Goal: Task Accomplishment & Management: Manage account settings

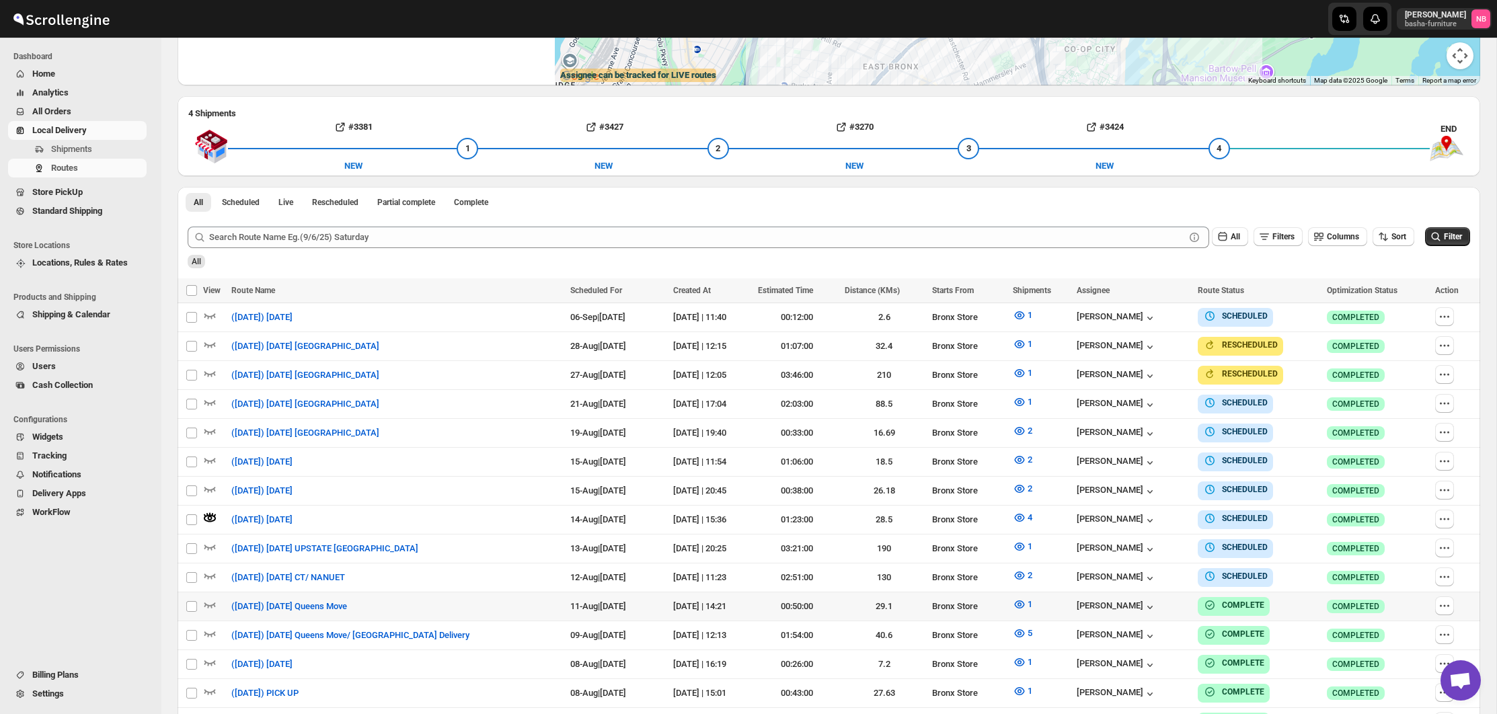
scroll to position [333, 0]
click at [71, 149] on span "Shipments" at bounding box center [71, 149] width 41 height 10
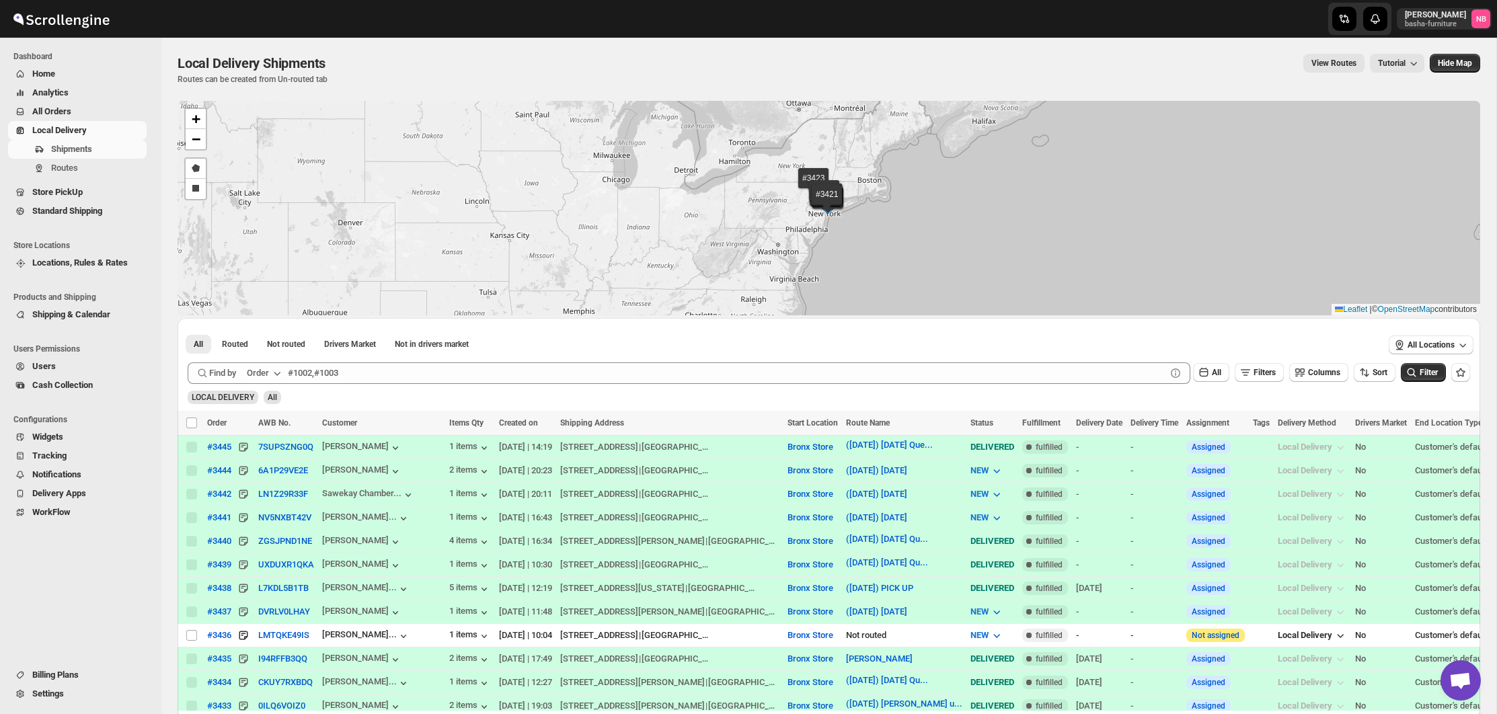
click at [30, 106] on button "All Orders" at bounding box center [77, 111] width 139 height 19
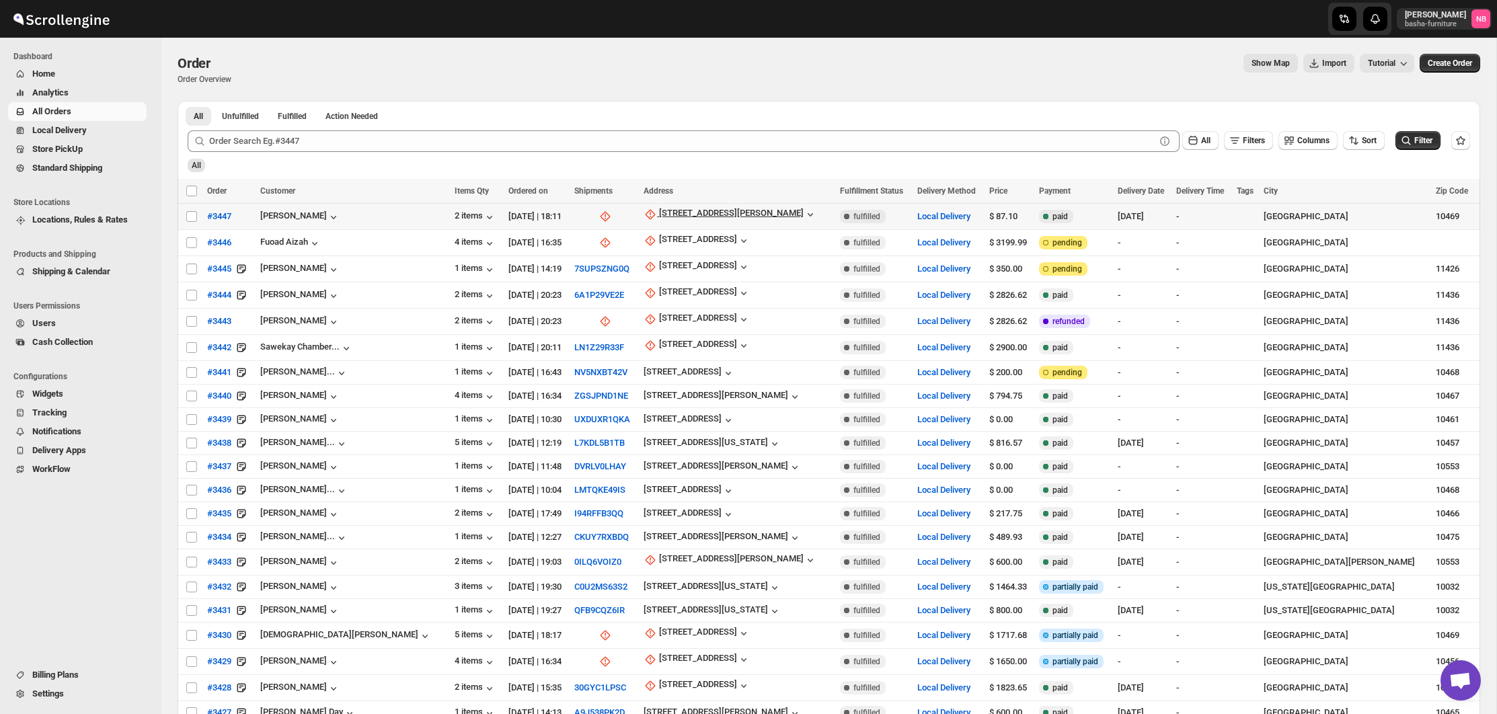
click at [646, 213] on icon "button" at bounding box center [651, 215] width 10 height 10
click at [643, 282] on div "Update manually" at bounding box center [673, 287] width 88 height 13
select select "US"
select select "[US_STATE]"
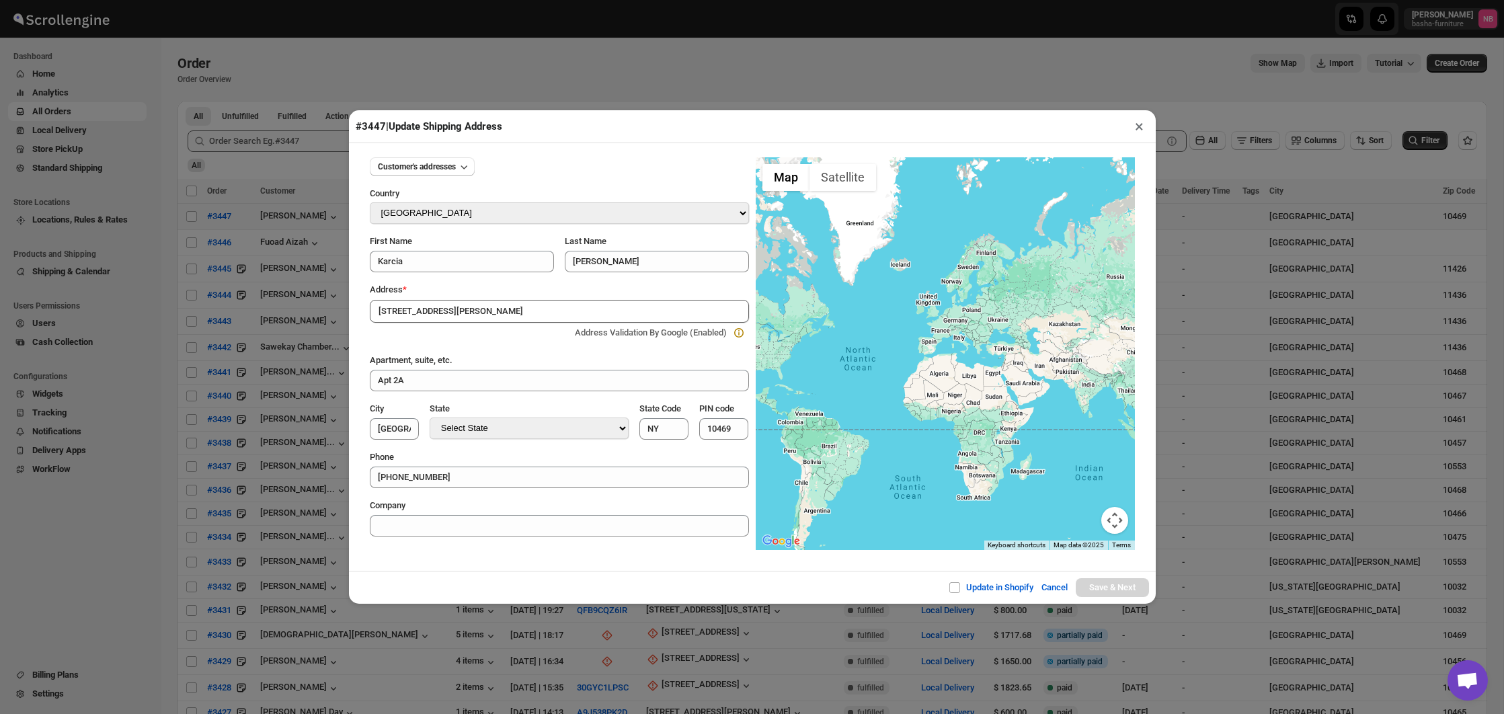
click at [1134, 132] on button "×" at bounding box center [1140, 126] width 20 height 19
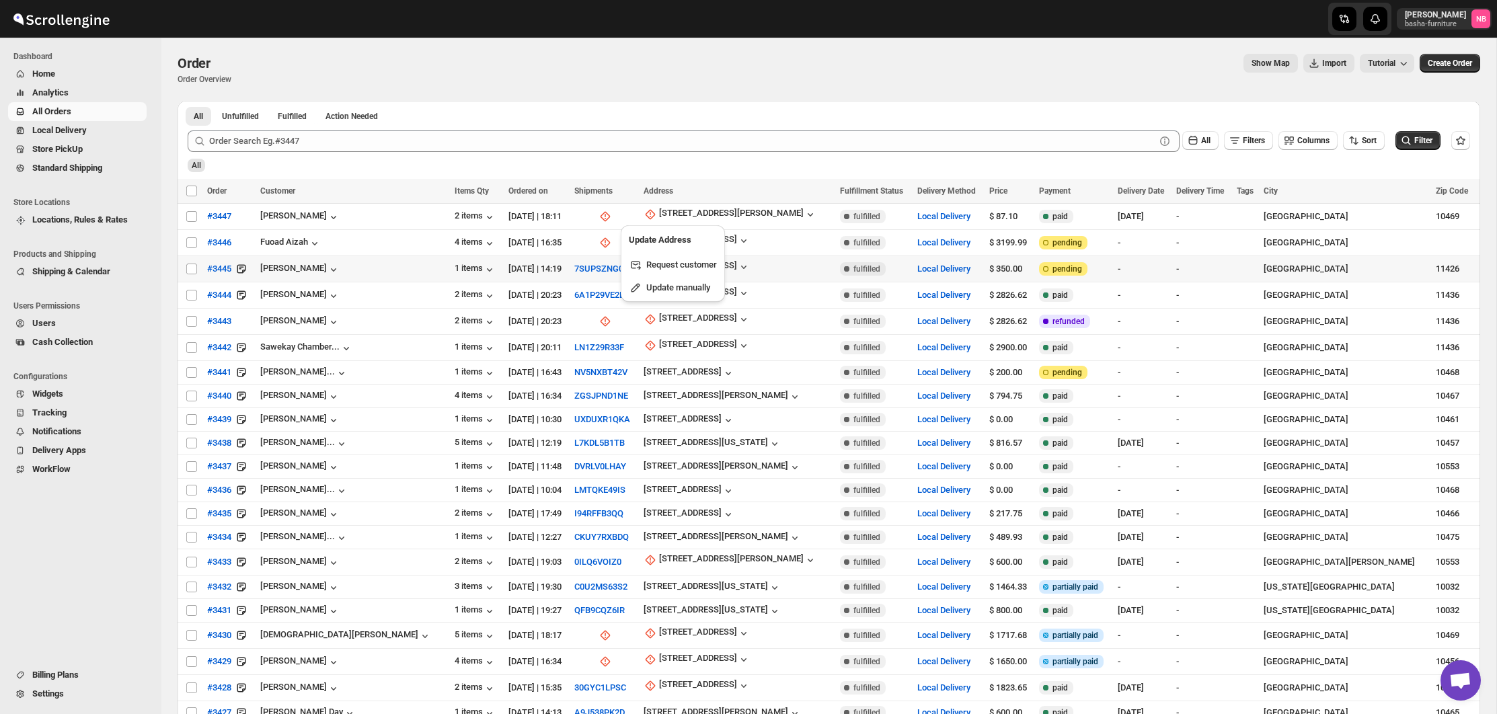
click at [1114, 256] on td "Attention Incomplete pending" at bounding box center [1074, 269] width 79 height 26
checkbox input "true"
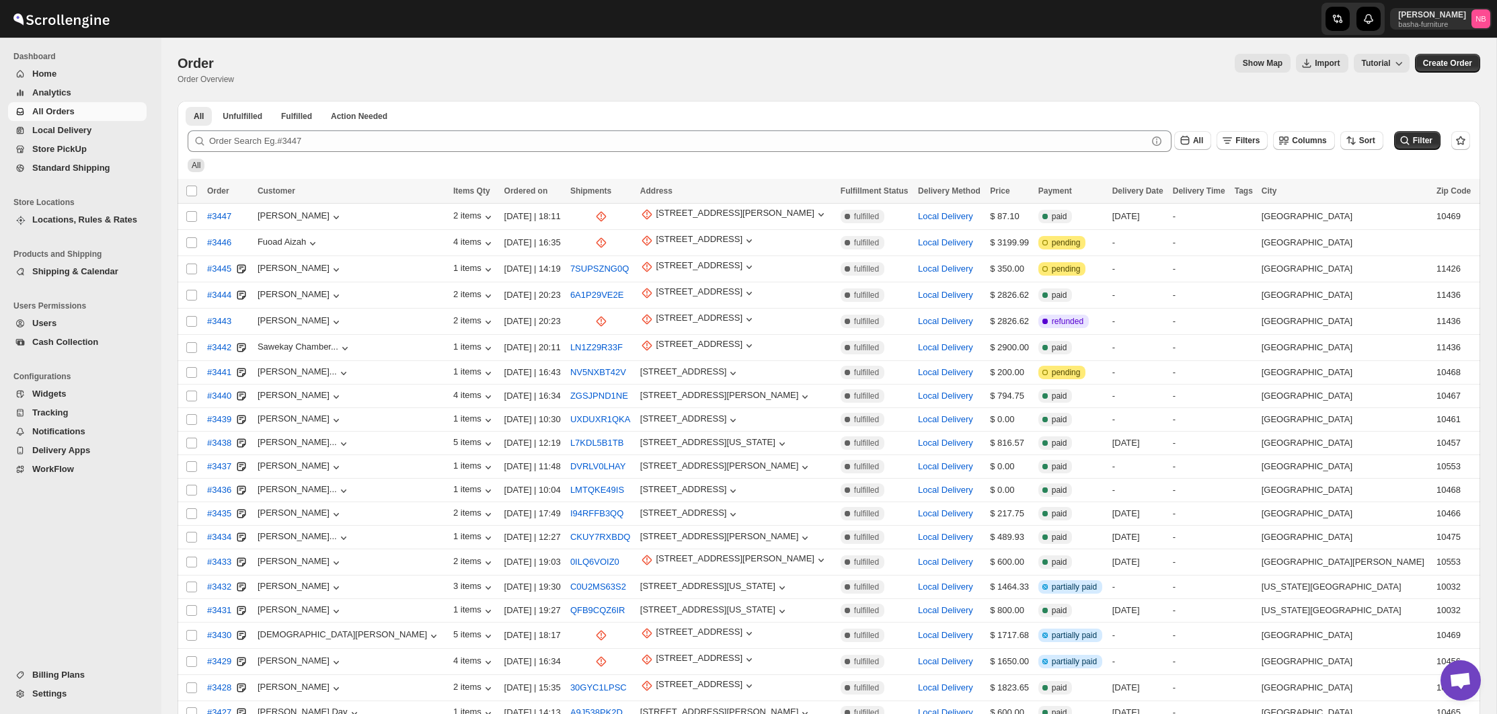
scroll to position [333, 0]
click at [640, 210] on icon "button" at bounding box center [646, 214] width 13 height 13
click at [676, 290] on span "Update manually" at bounding box center [679, 287] width 66 height 10
select select "US"
select select "[US_STATE]"
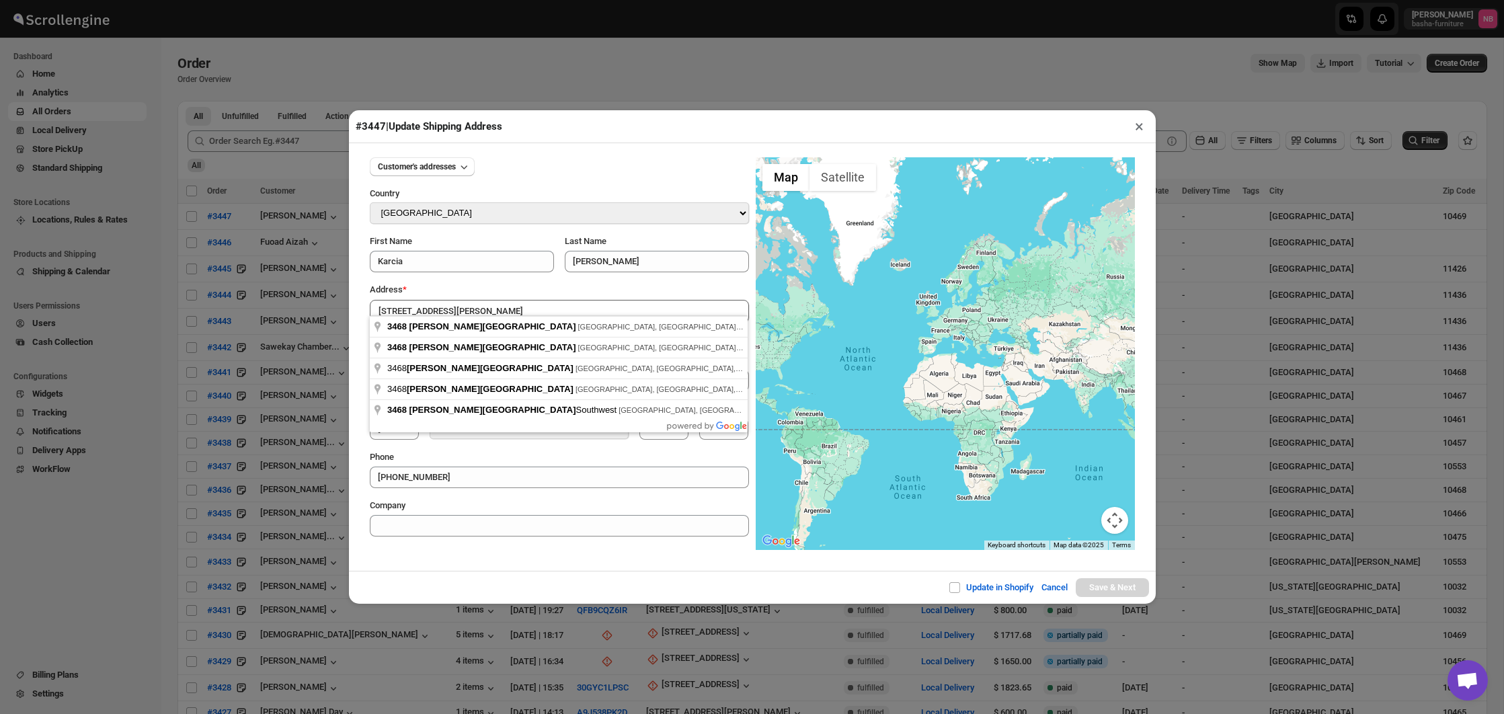
type input "[STREET_ADDRESS][PERSON_NAME]"
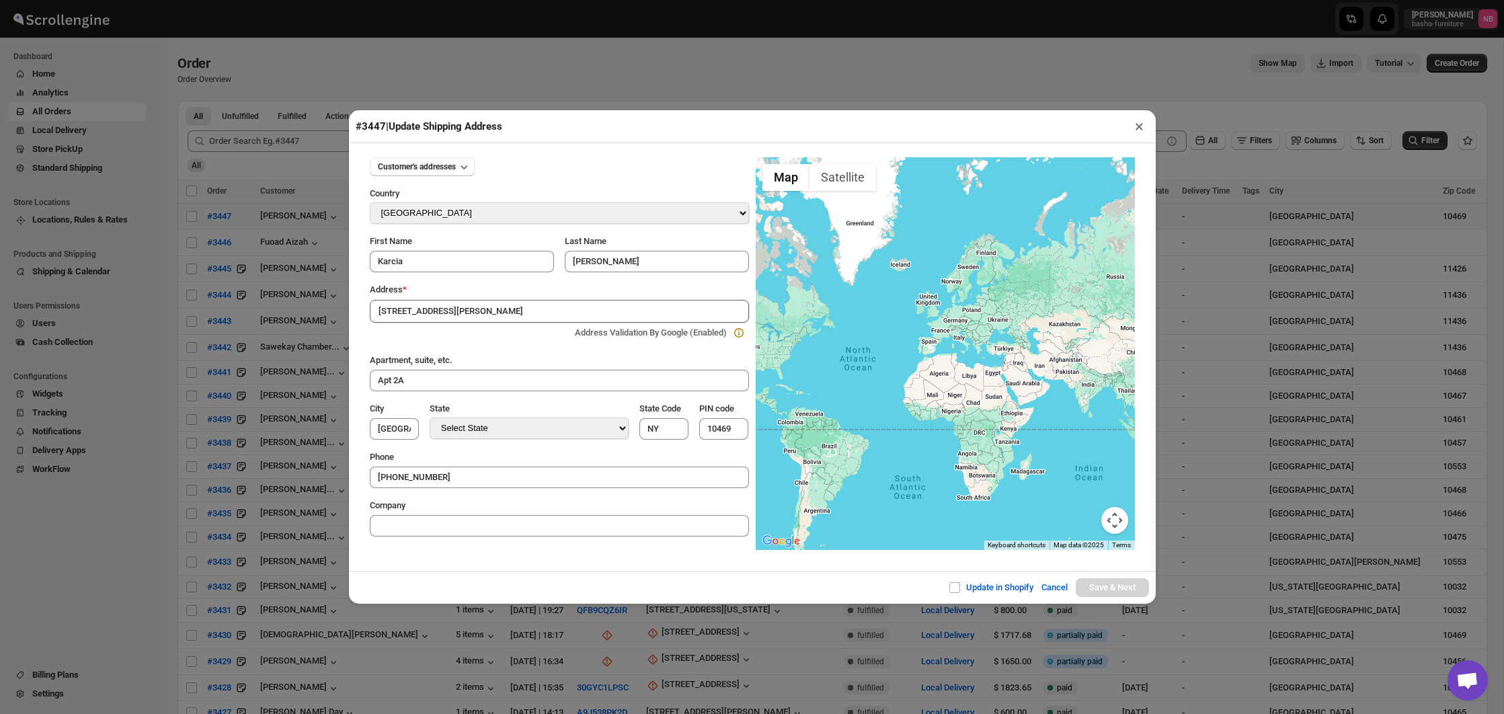
type input "[GEOGRAPHIC_DATA]"
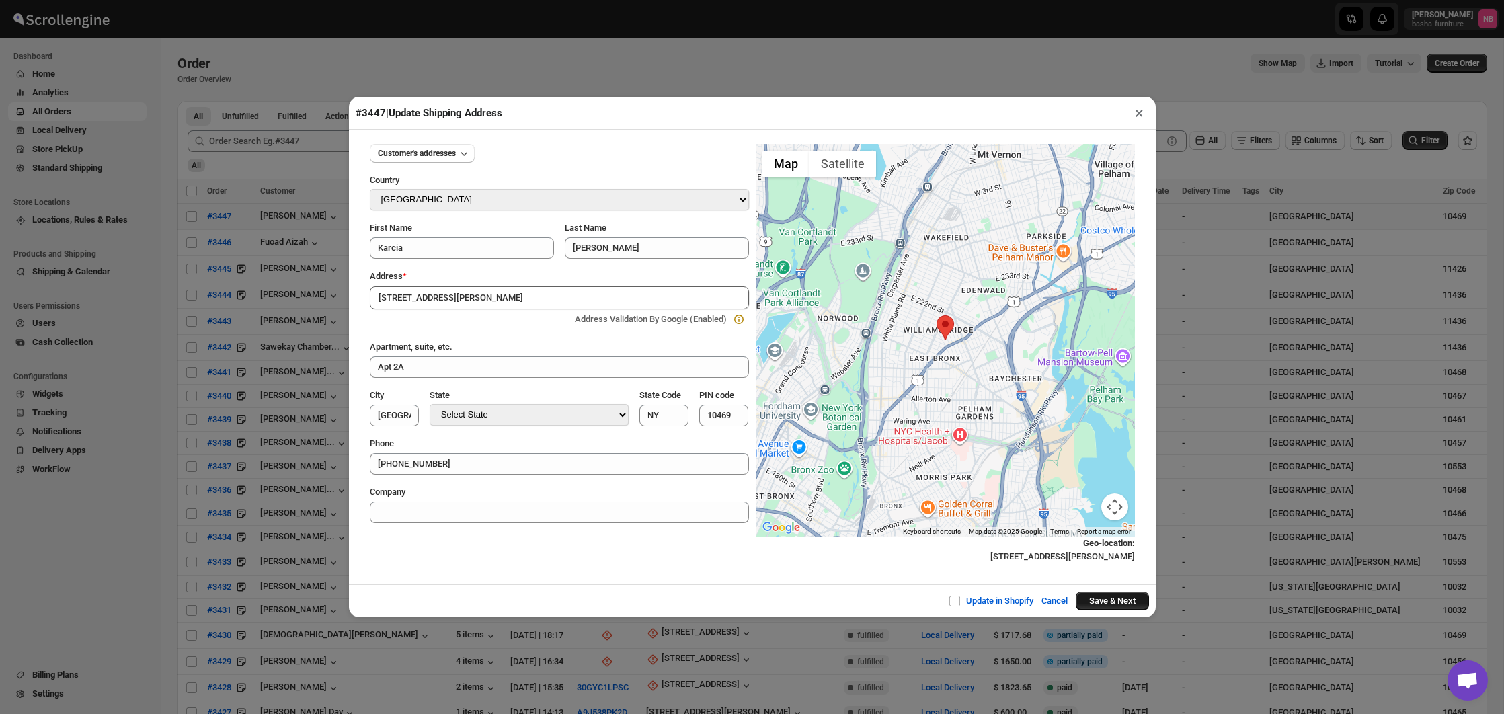
click at [1104, 599] on button "Save & Next" at bounding box center [1112, 601] width 73 height 19
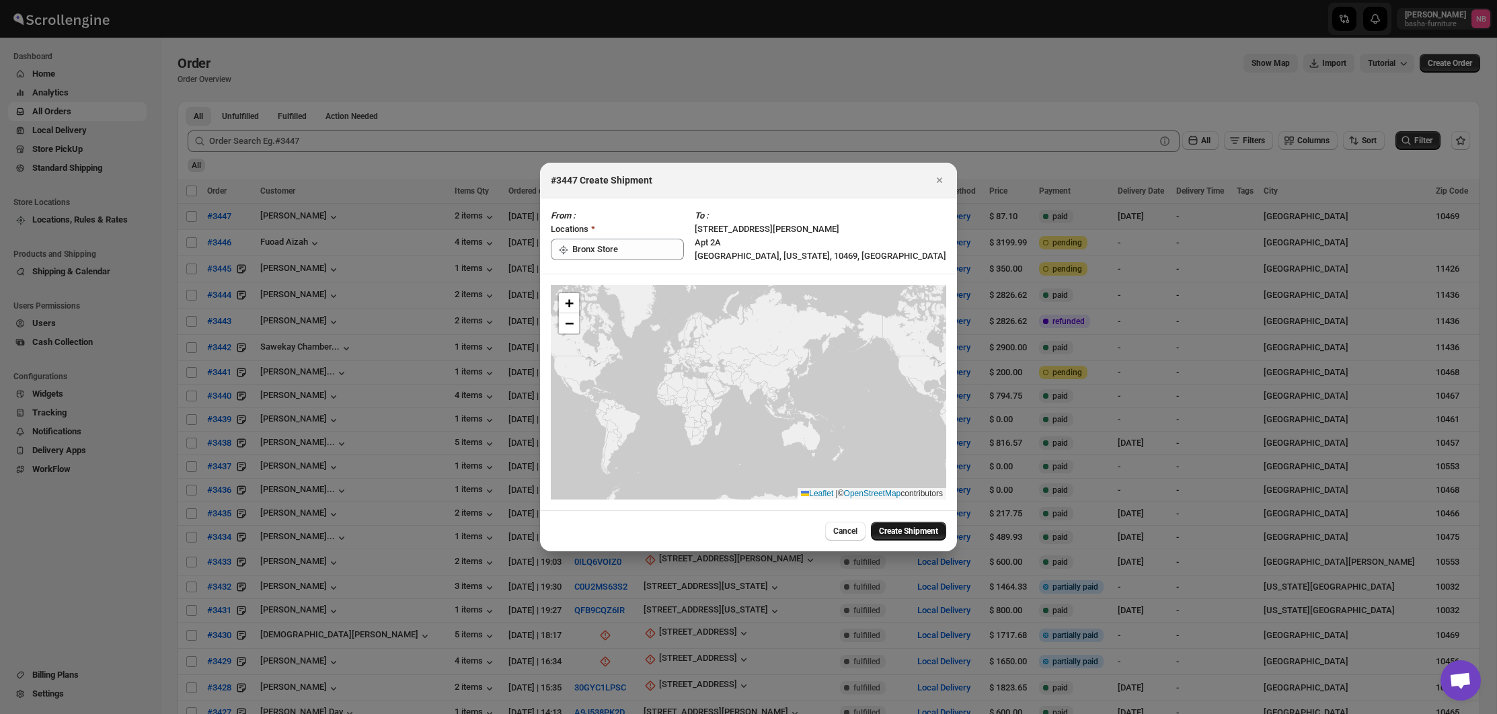
click at [896, 527] on span "Create Shipment" at bounding box center [908, 531] width 59 height 11
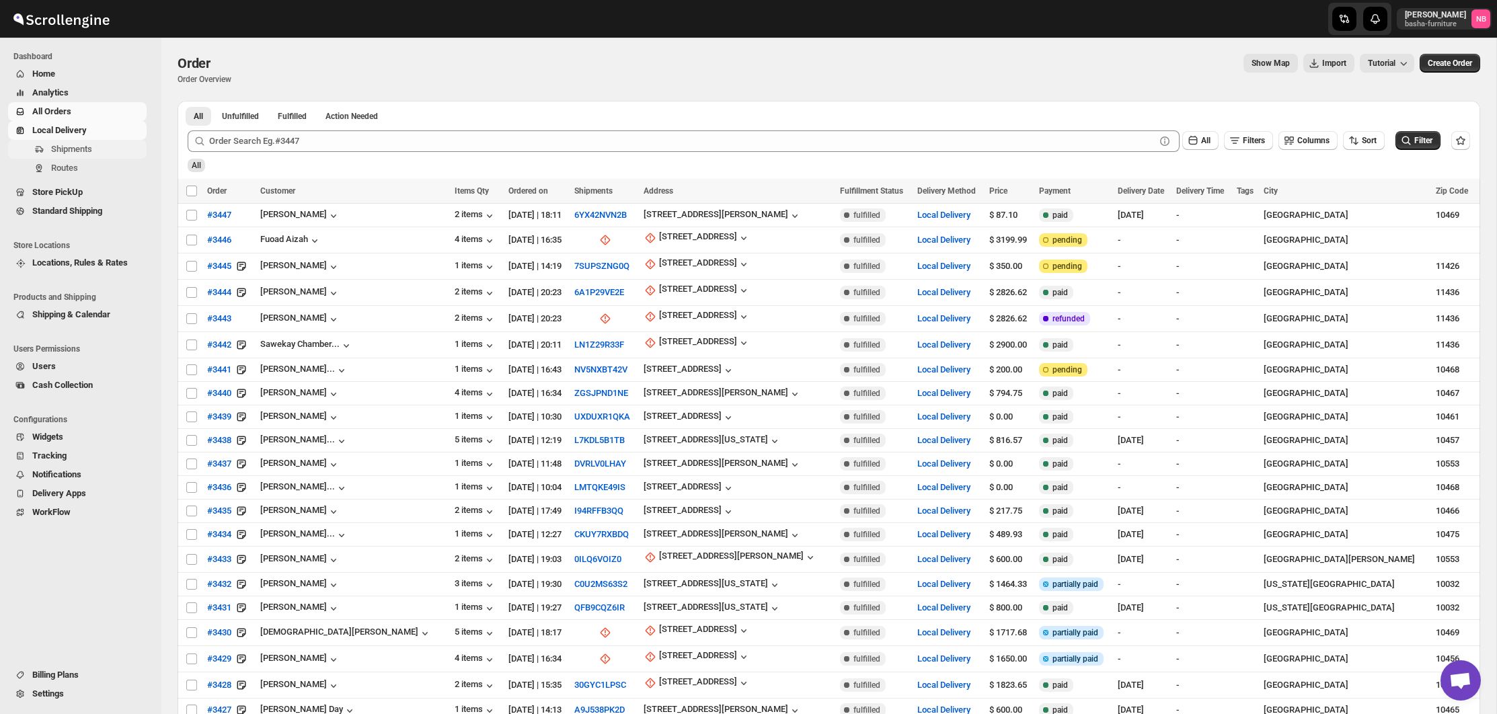
click at [81, 156] on button "Shipments" at bounding box center [77, 149] width 139 height 19
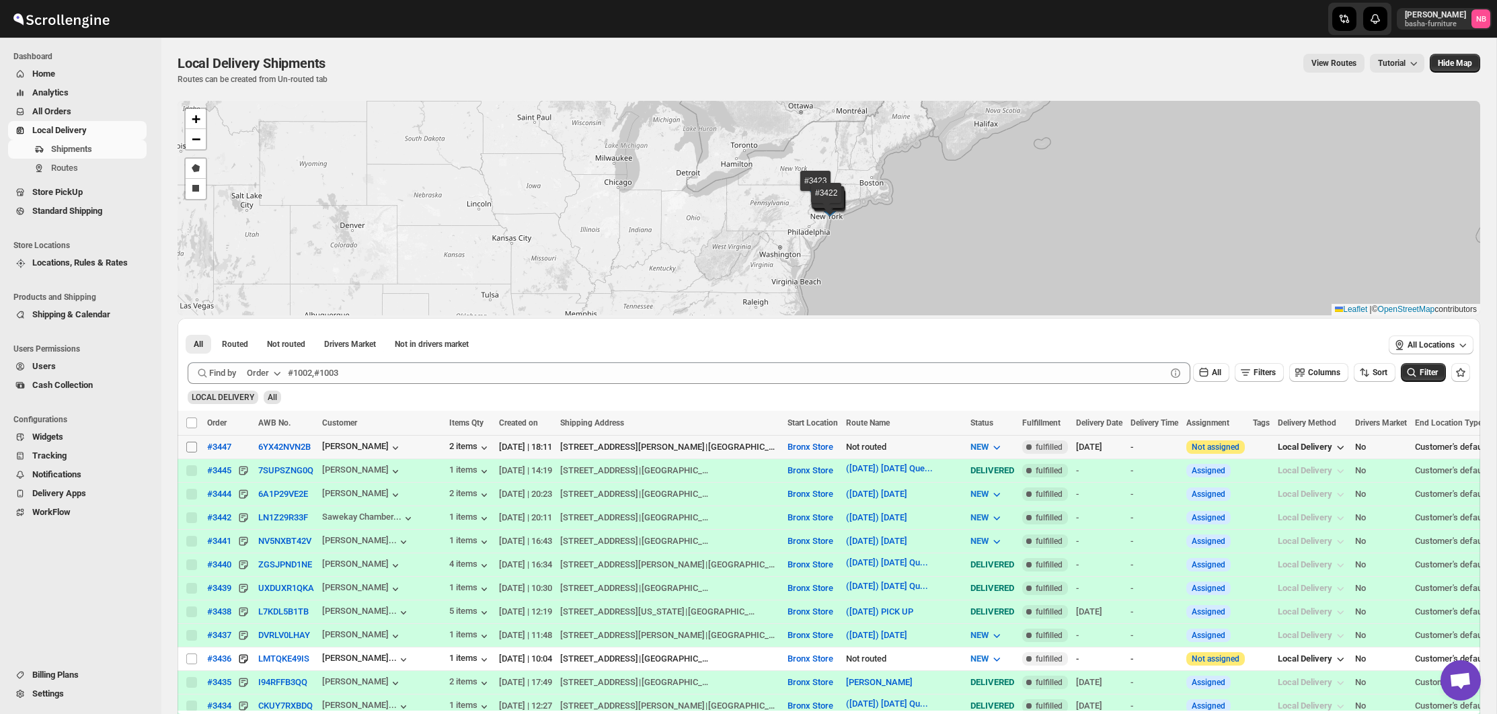
click at [192, 446] on input "Select shipment" at bounding box center [191, 447] width 11 height 11
checkbox input "true"
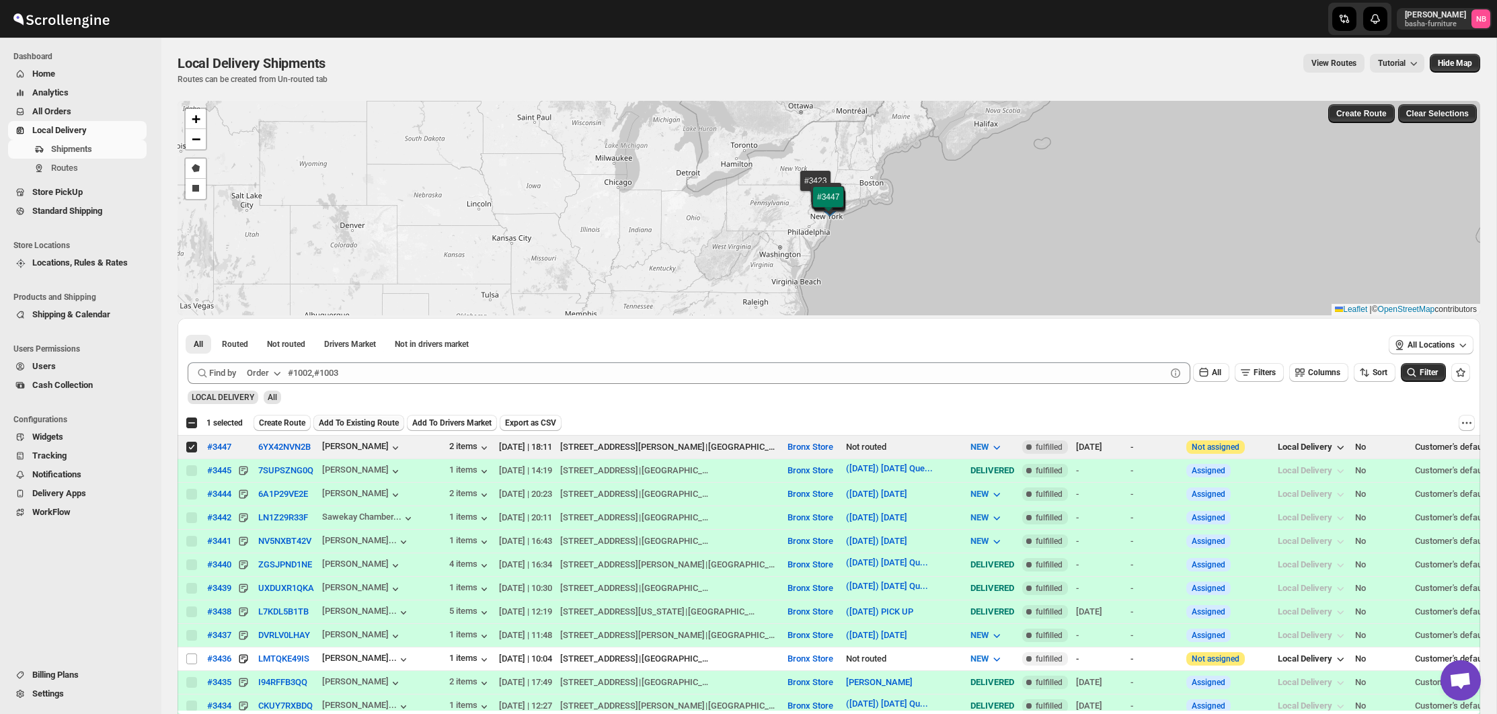
click at [340, 418] on button "Add To Existing Route" at bounding box center [358, 423] width 91 height 16
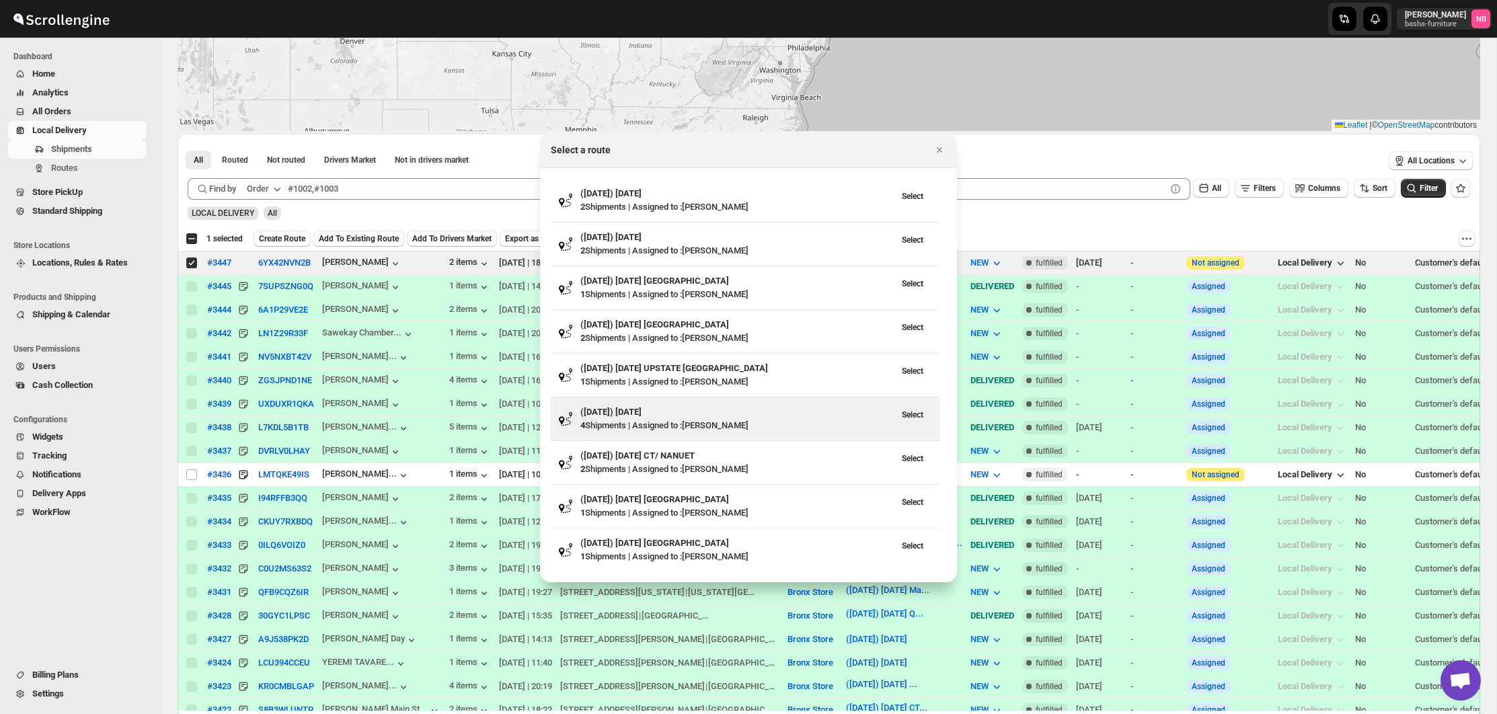
scroll to position [187, 0]
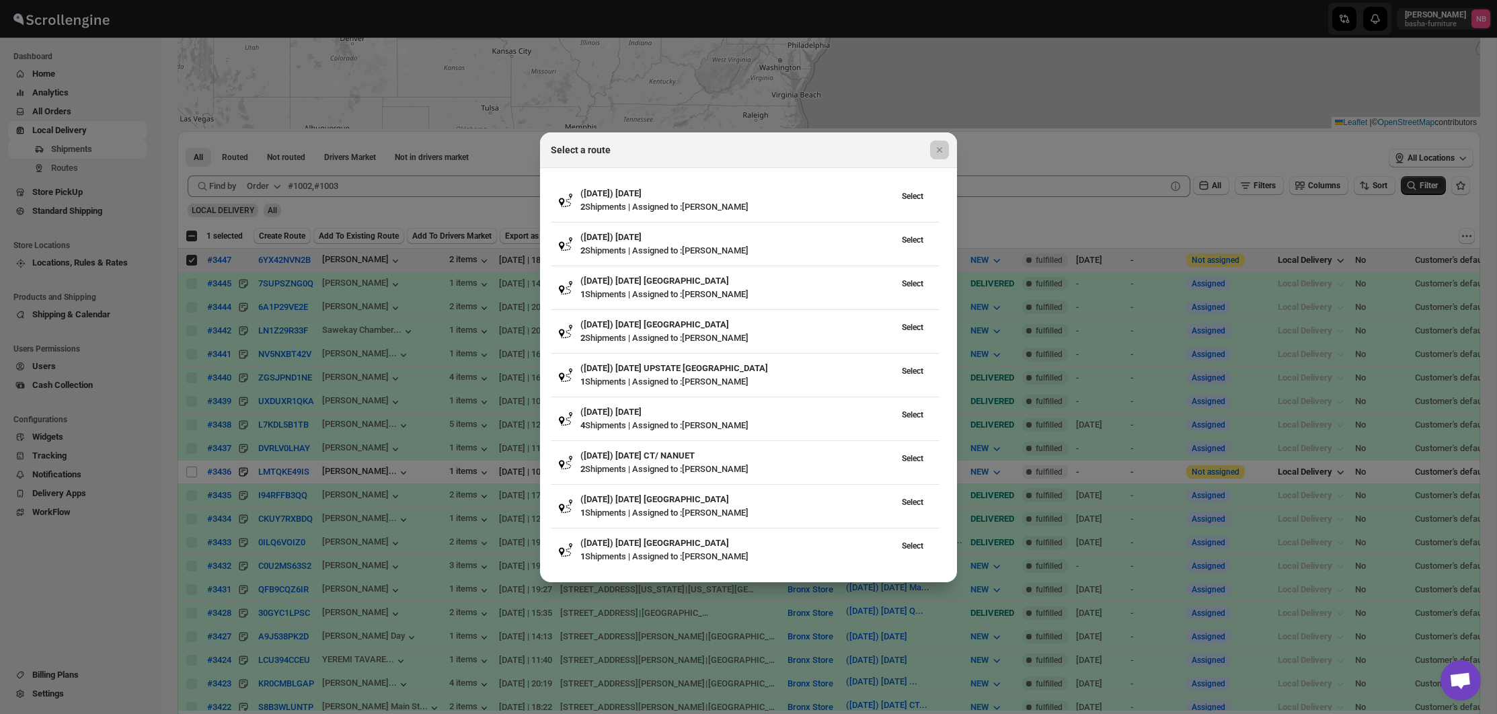
click at [1096, 416] on div at bounding box center [748, 357] width 1497 height 714
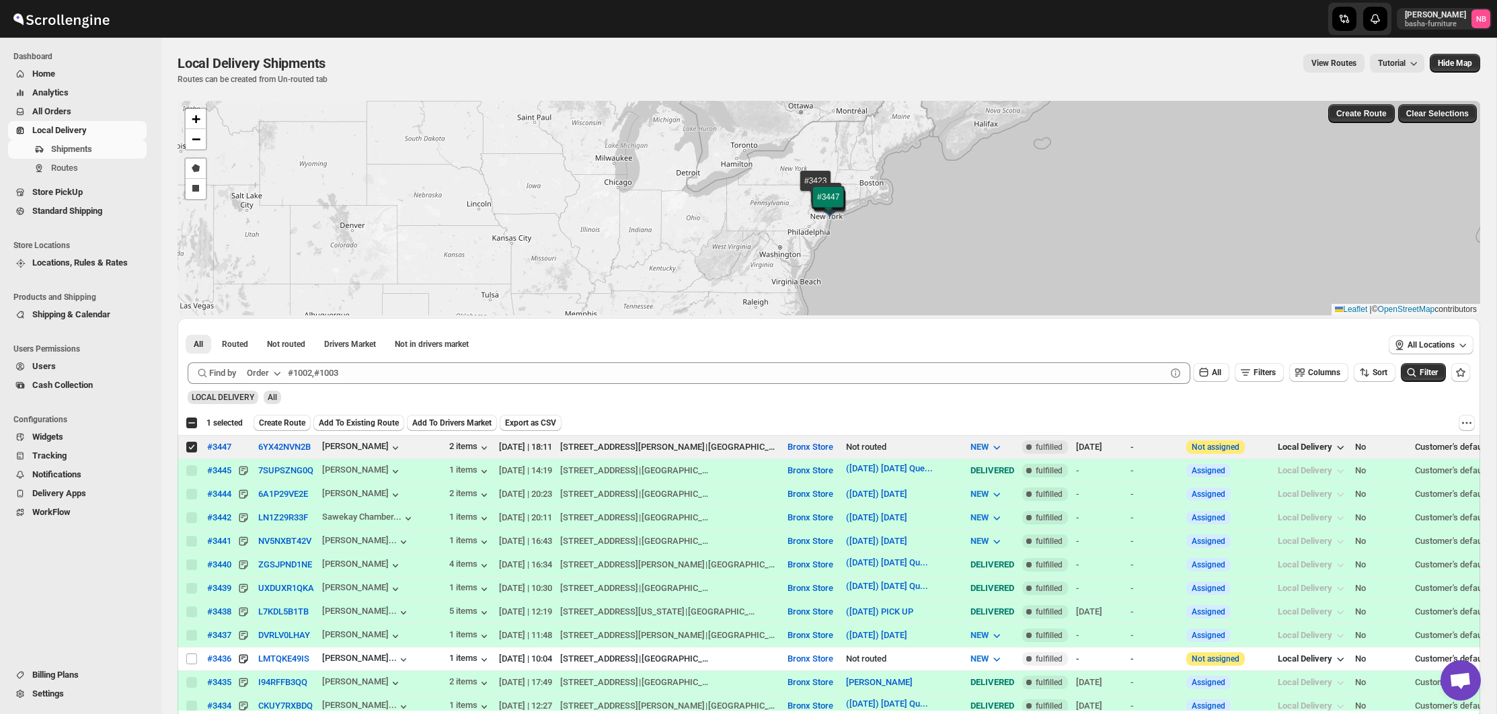
click at [299, 427] on span "Create Route" at bounding box center [282, 423] width 46 height 11
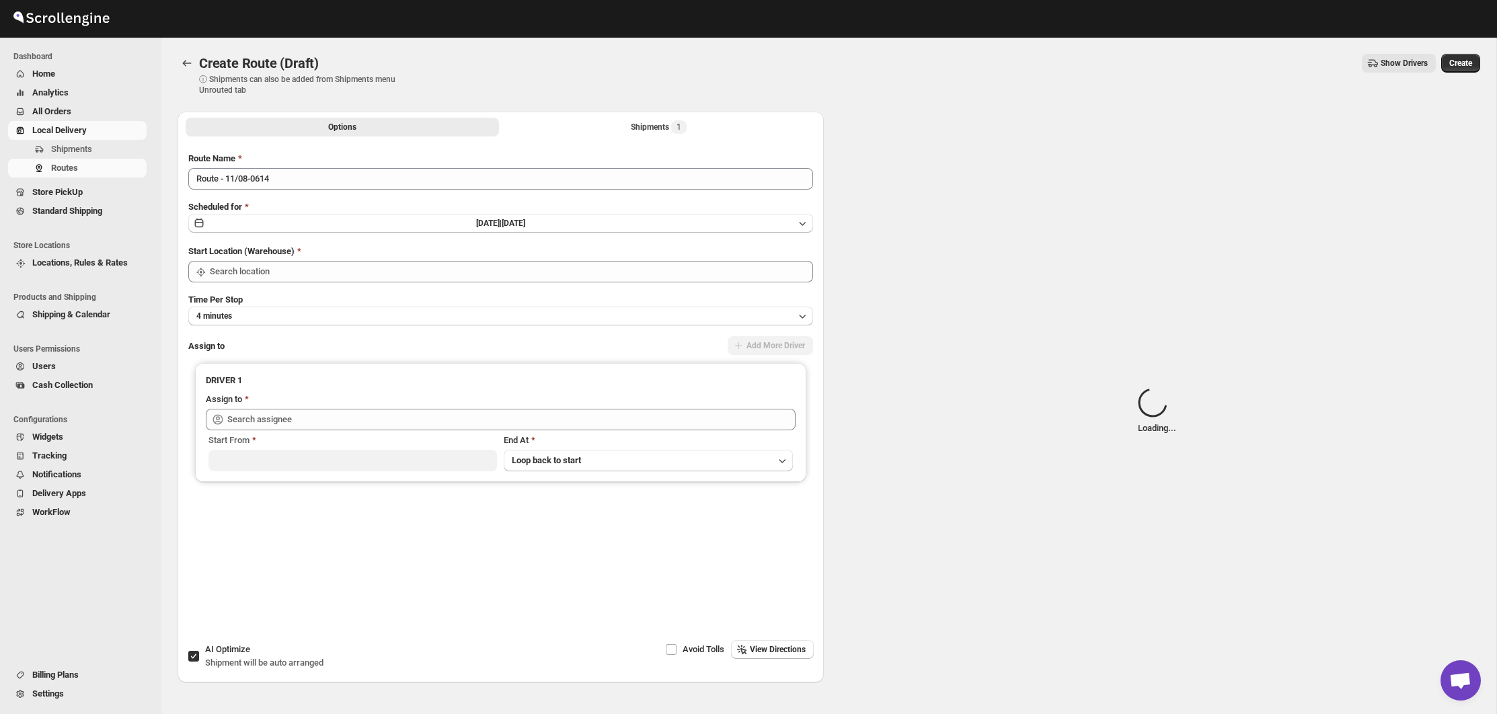
type input "Bronx Store"
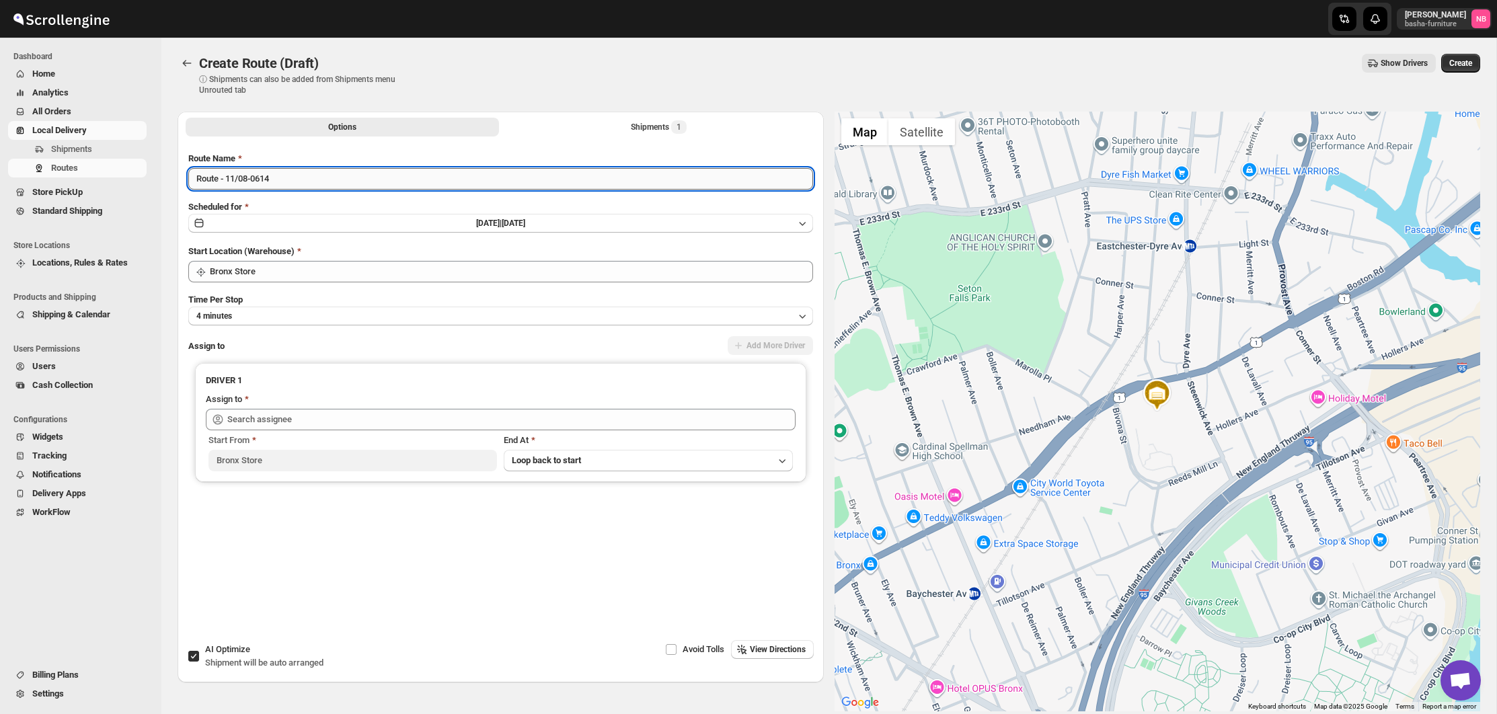
click at [291, 180] on input "Route - 11/08-0614" at bounding box center [500, 179] width 625 height 22
type input "R"
type input "([DATE]) [DATE] FULL size boxspring"
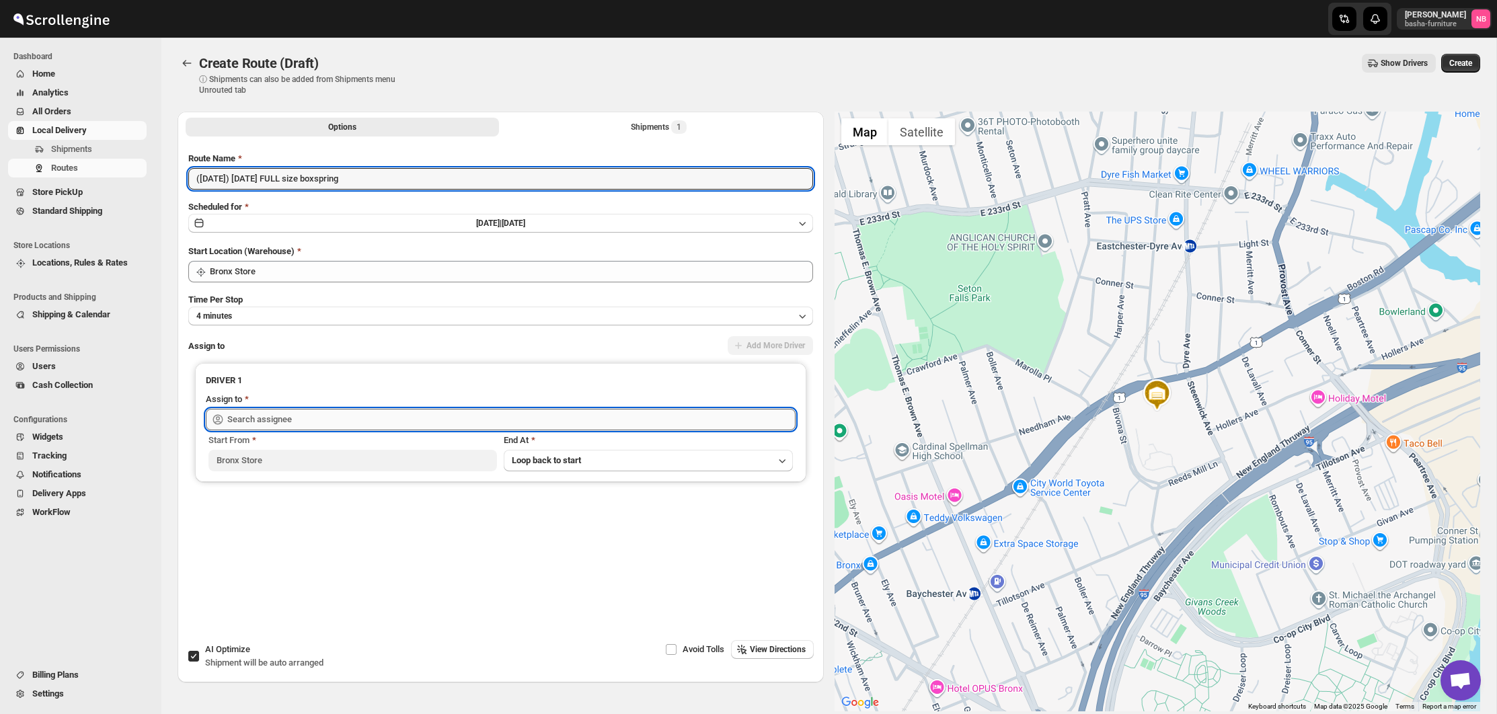
click at [282, 416] on input "text" at bounding box center [511, 420] width 568 height 22
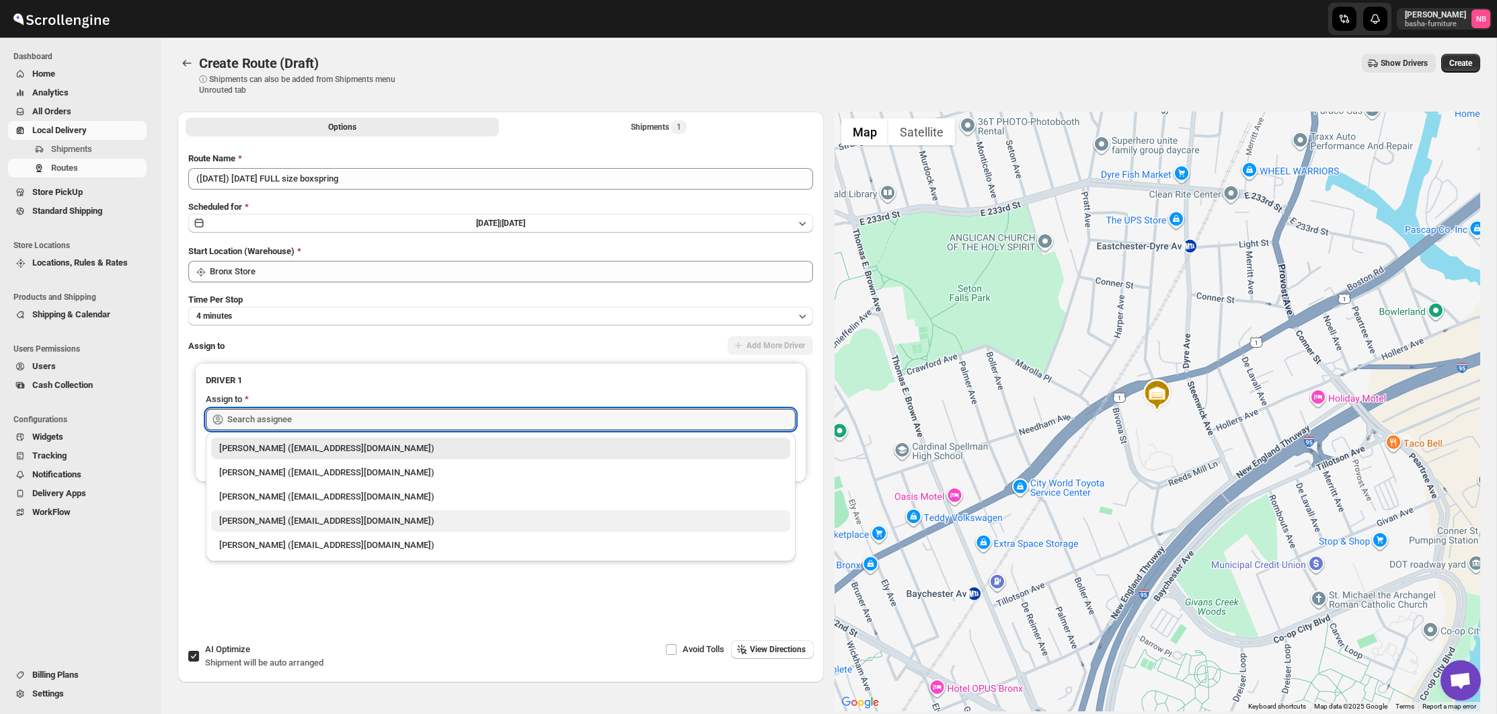
click at [294, 520] on div "[PERSON_NAME] ([EMAIL_ADDRESS][DOMAIN_NAME])" at bounding box center [500, 520] width 563 height 13
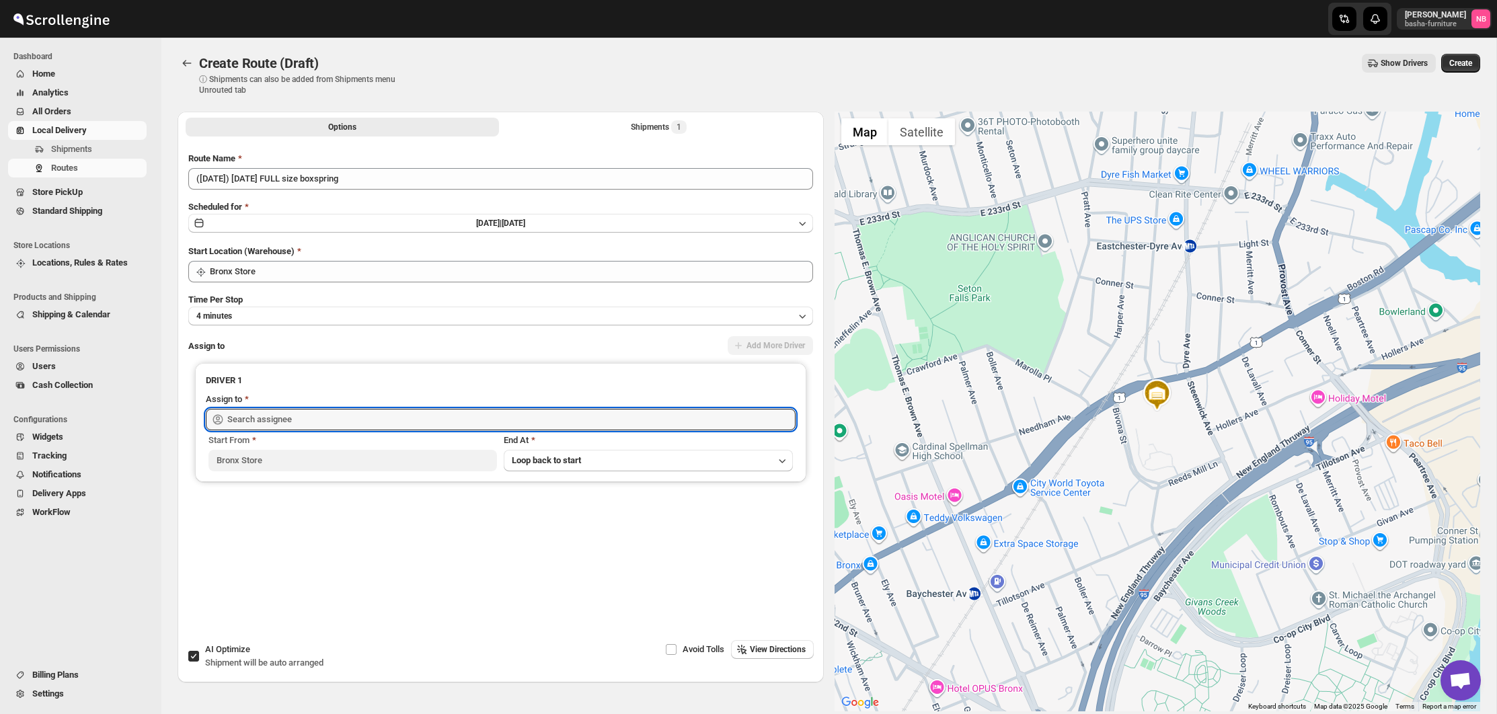
type input "[PERSON_NAME] ([EMAIL_ADDRESS][DOMAIN_NAME])"
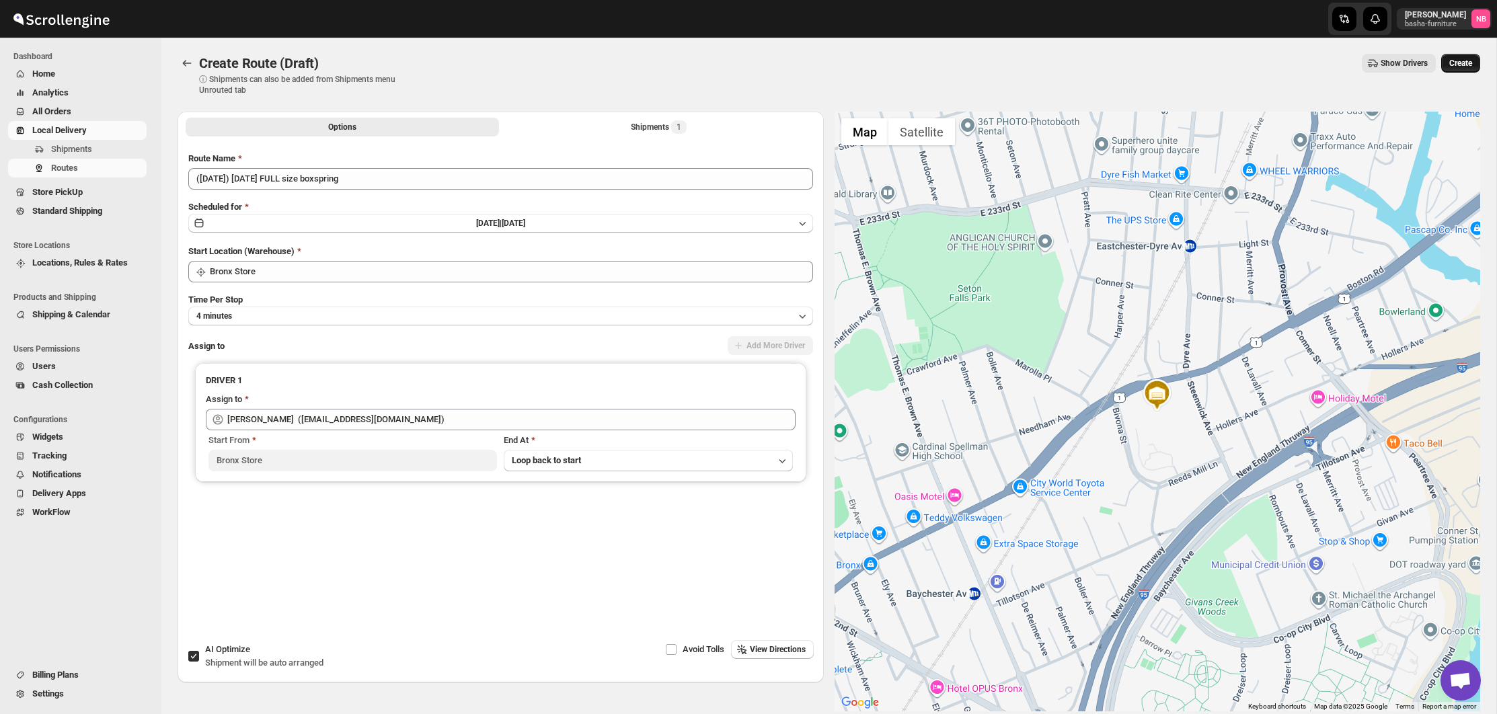
click at [1456, 64] on span "Create" at bounding box center [1460, 63] width 23 height 11
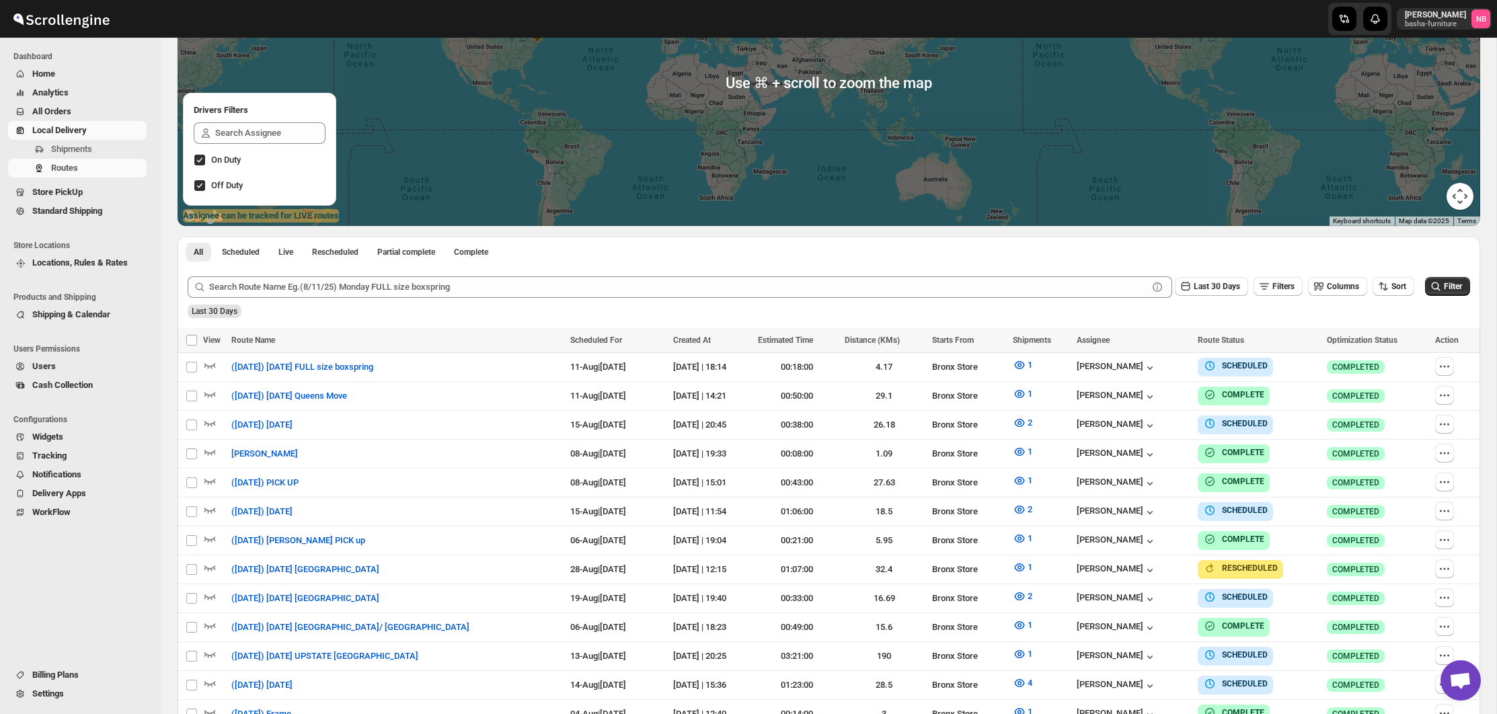
scroll to position [325, 0]
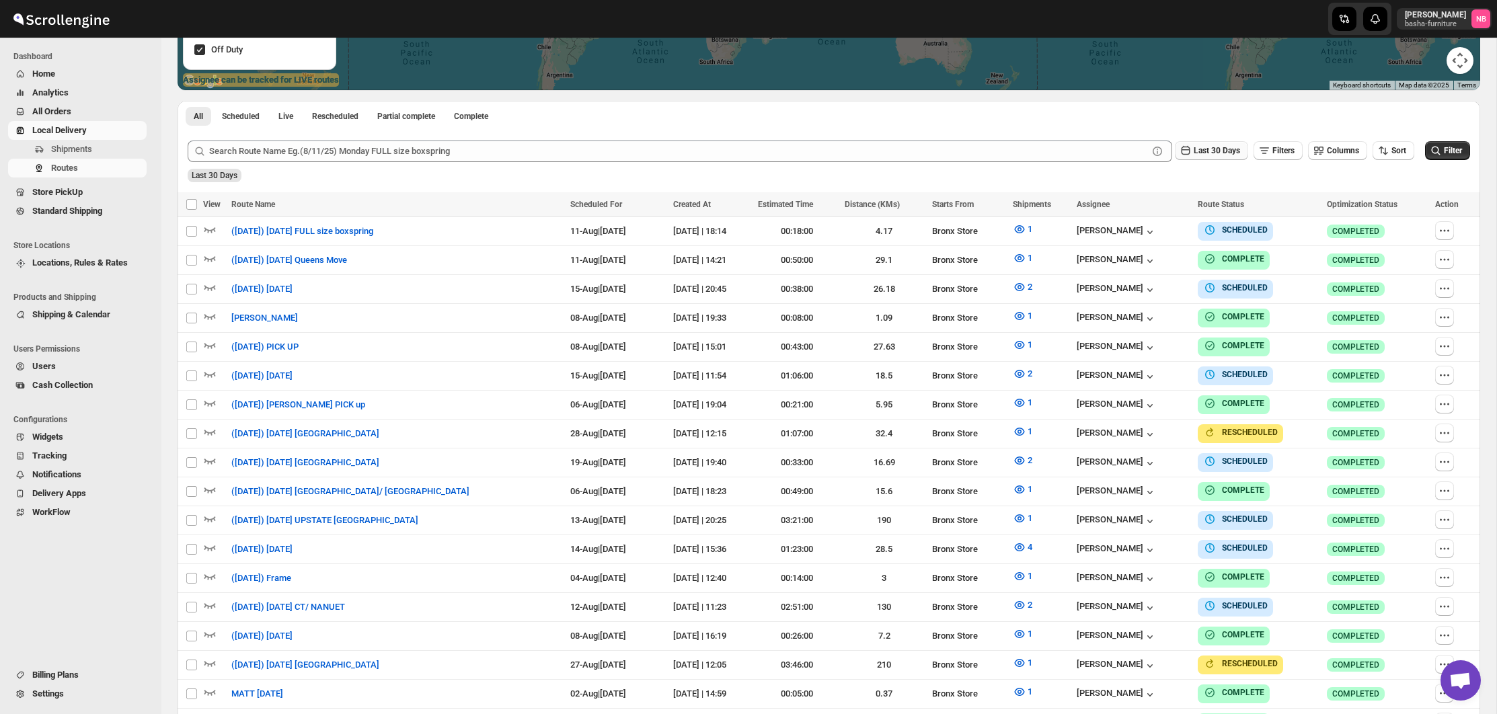
click at [1179, 149] on icon "button" at bounding box center [1185, 150] width 13 height 13
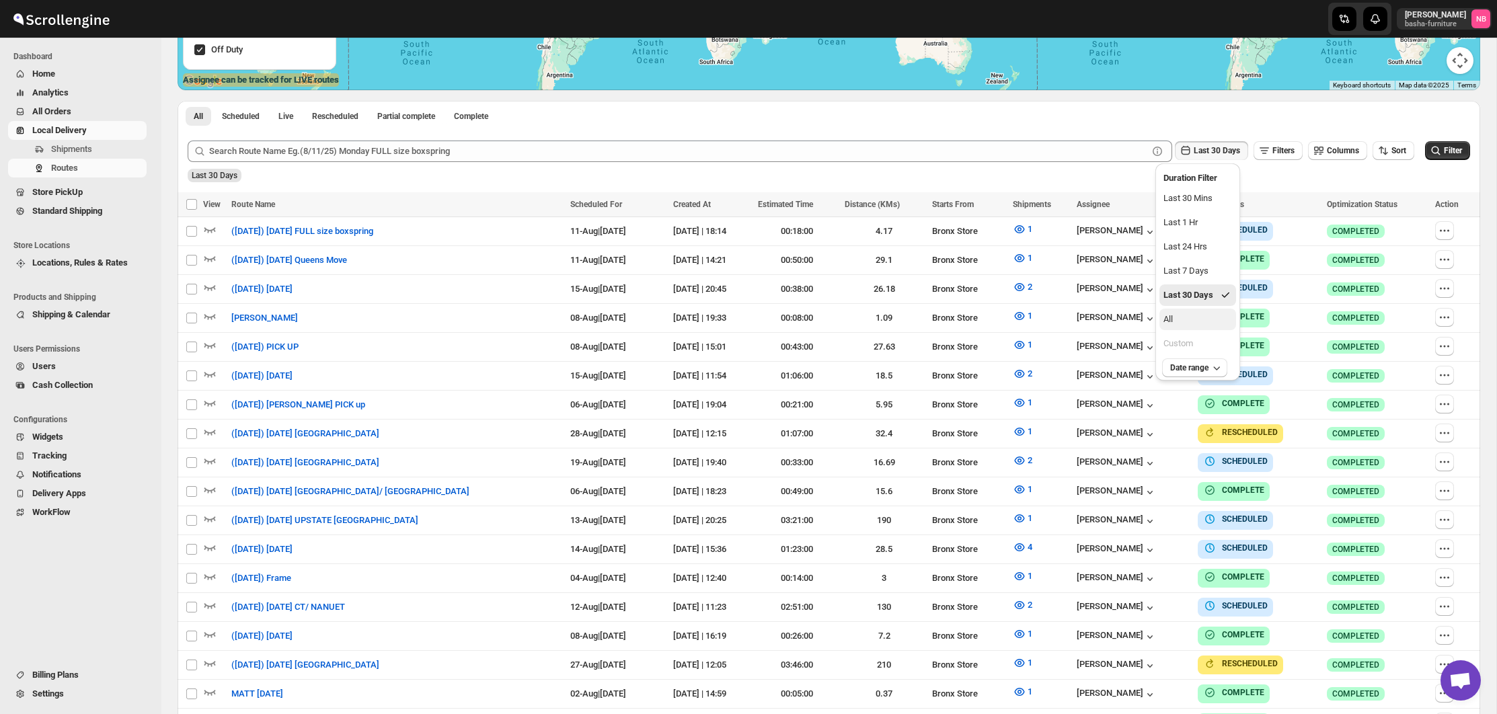
click at [1199, 320] on button "All" at bounding box center [1197, 320] width 77 height 22
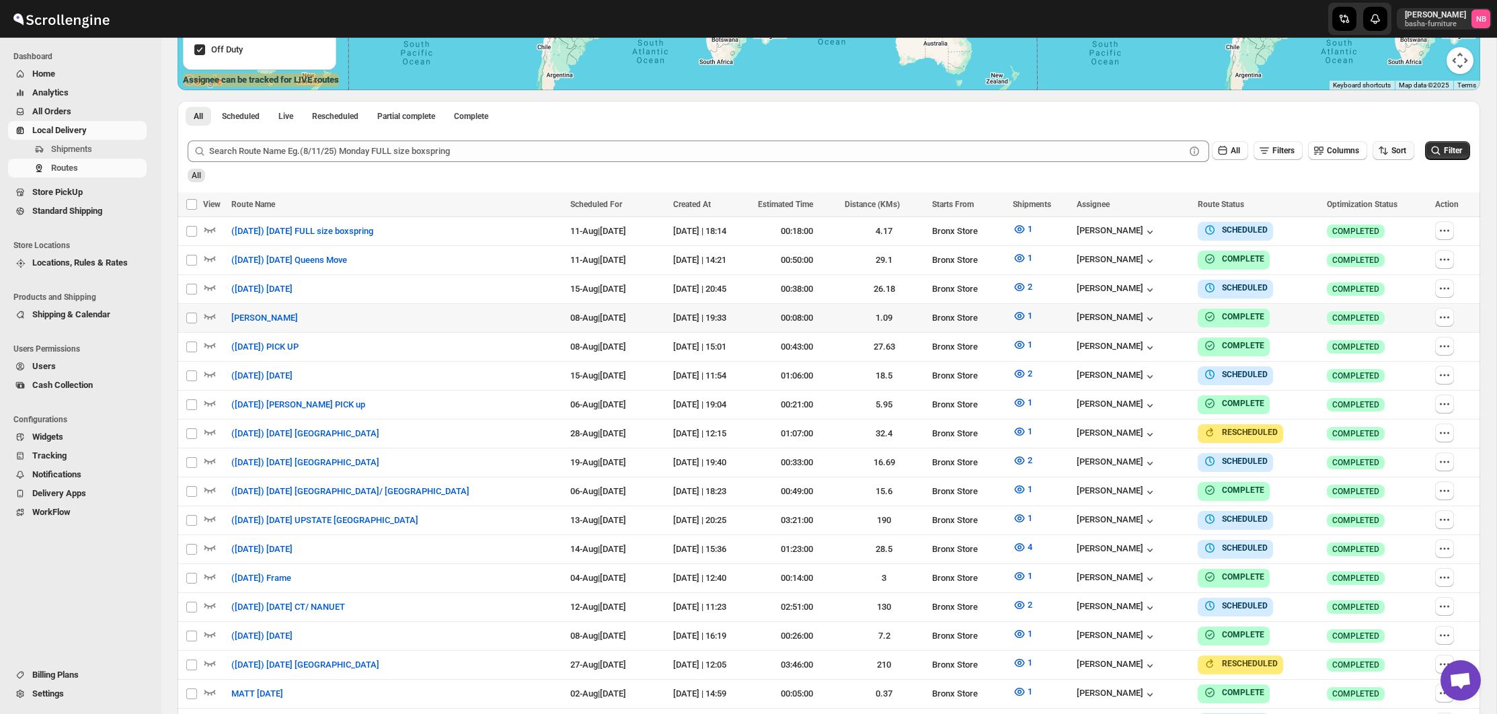
click at [1376, 145] on button "Sort" at bounding box center [1393, 150] width 42 height 19
click at [1372, 222] on div "Due Date" at bounding box center [1370, 222] width 36 height 13
click at [1444, 153] on span "Filter" at bounding box center [1453, 150] width 18 height 9
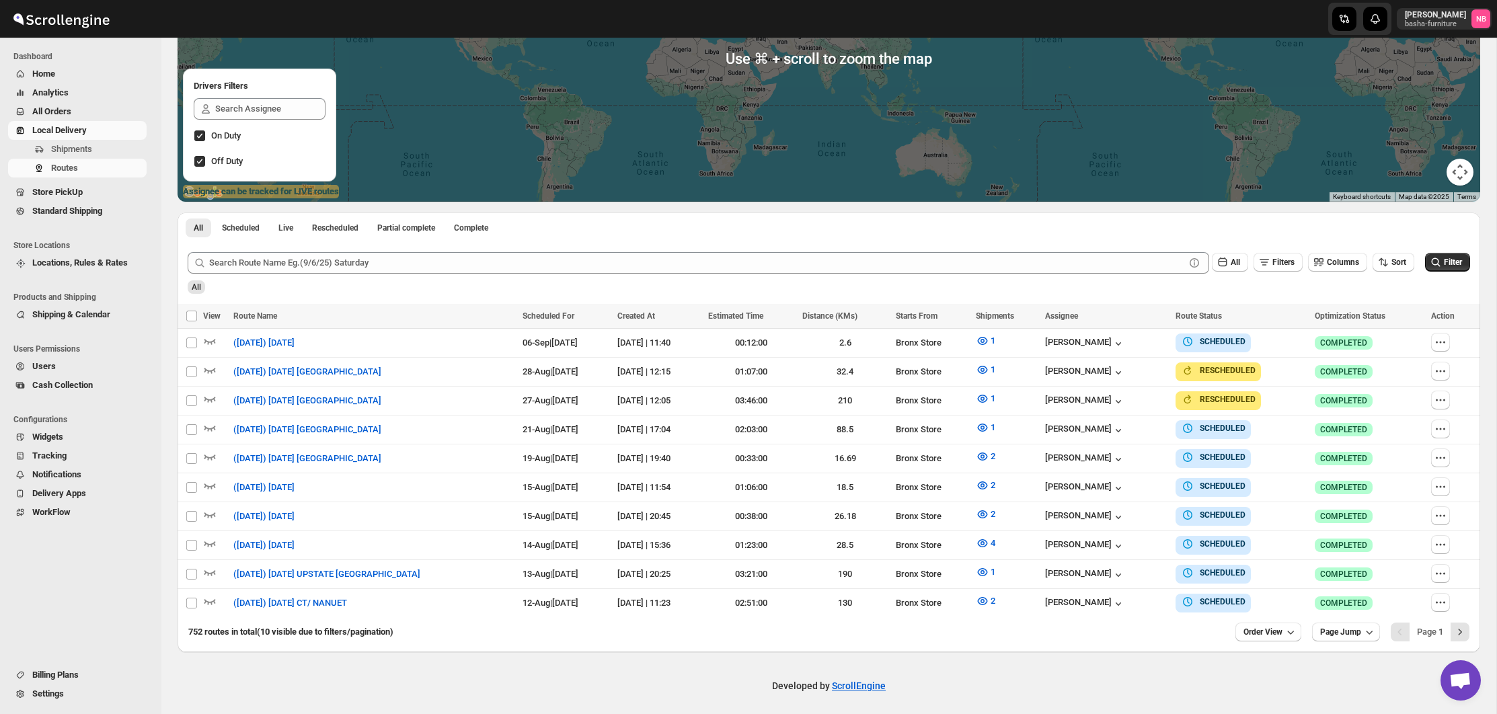
scroll to position [213, 0]
click at [1279, 626] on button "Order View" at bounding box center [1268, 632] width 66 height 19
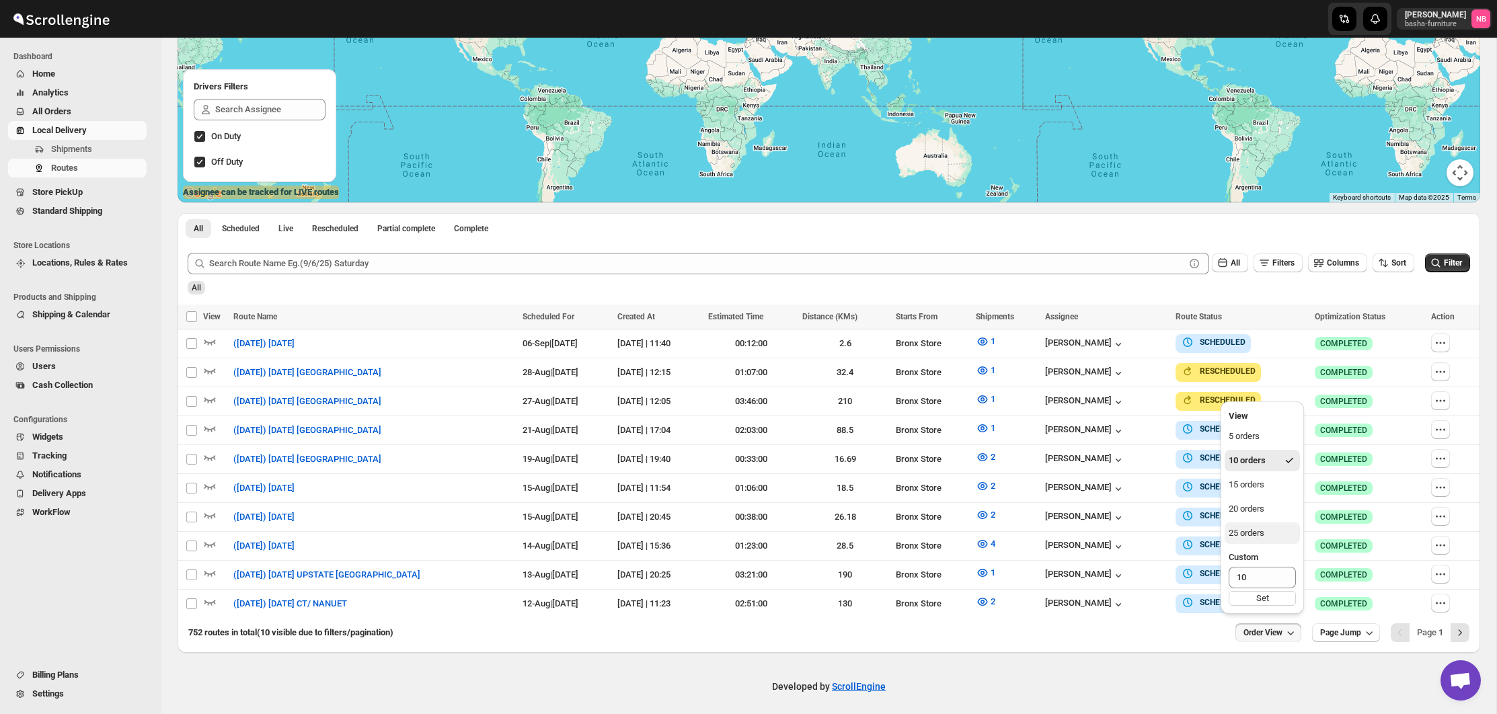
click at [1253, 527] on div "25 orders" at bounding box center [1247, 533] width 36 height 13
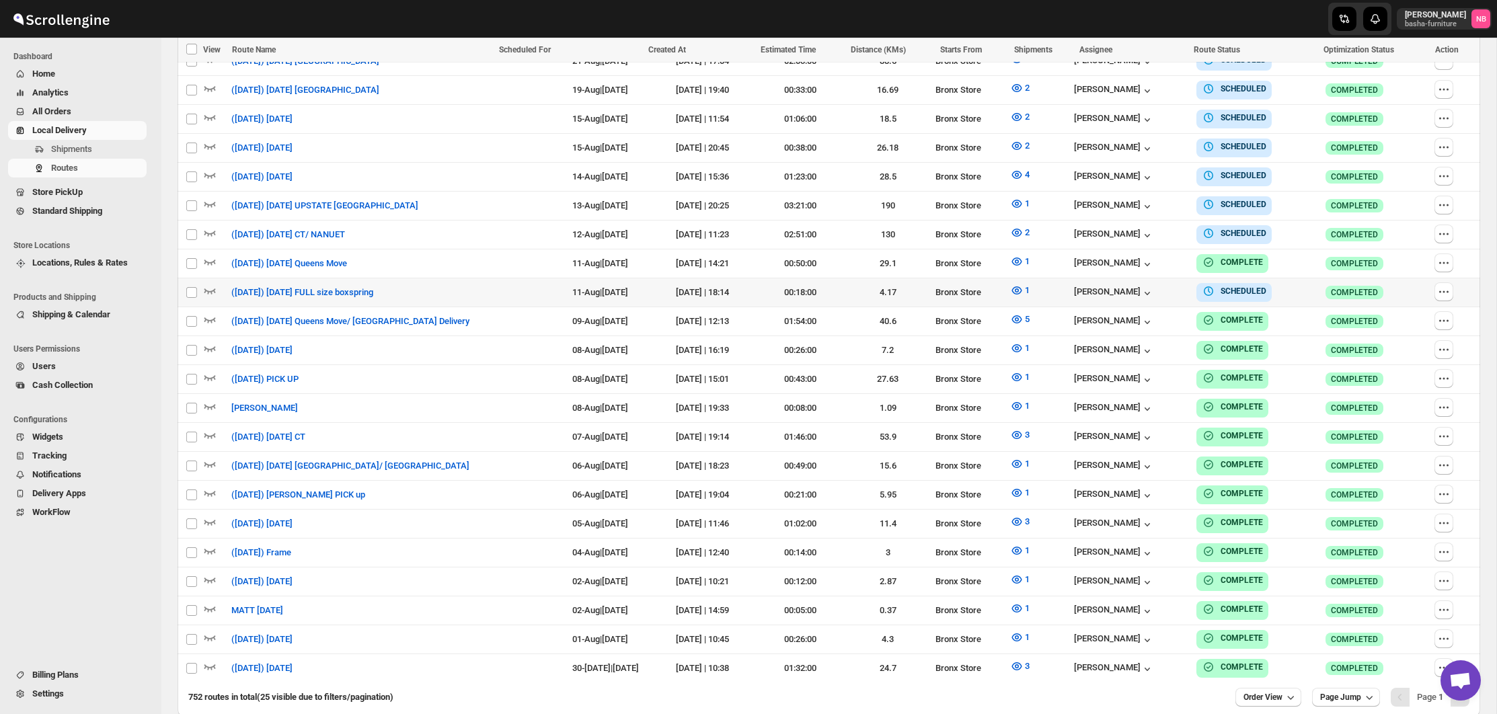
scroll to position [566, 0]
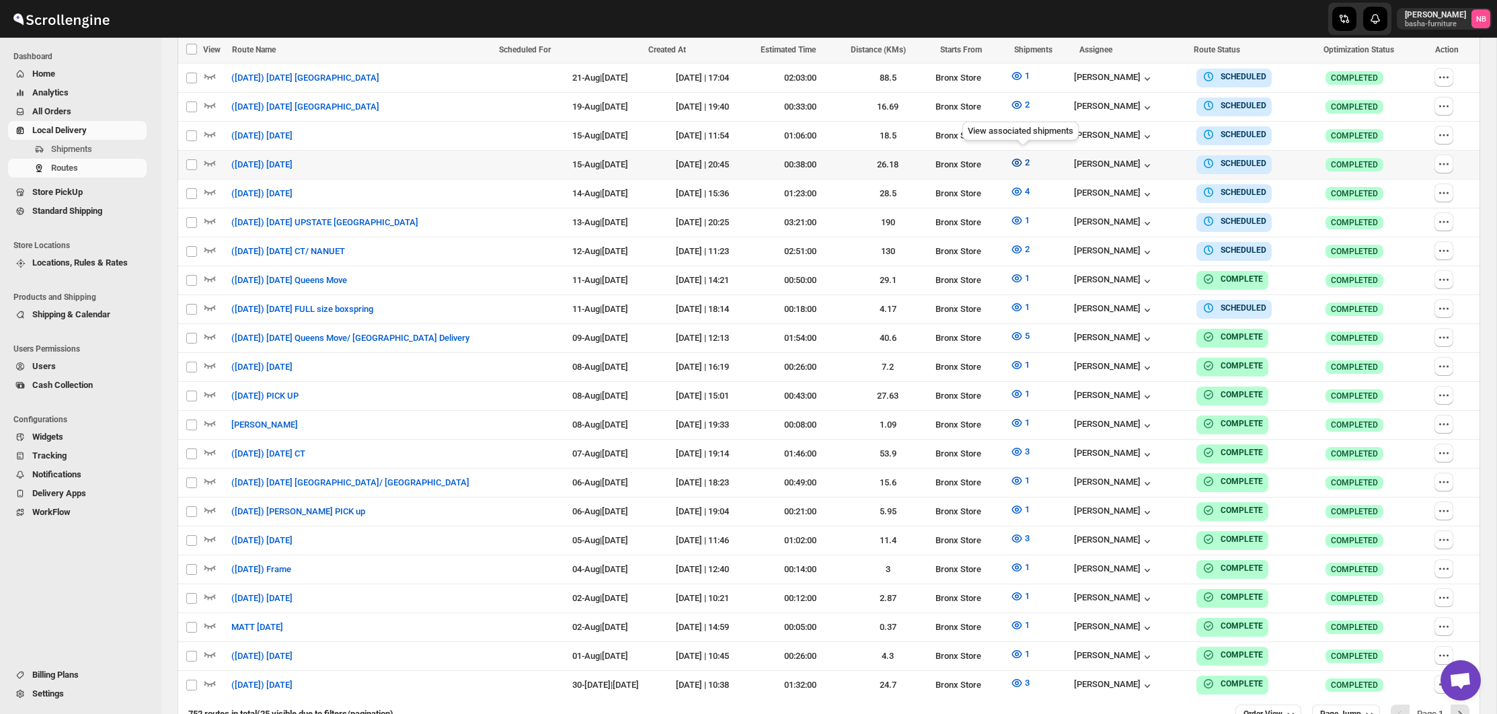
click at [1018, 158] on icon "button" at bounding box center [1016, 162] width 13 height 13
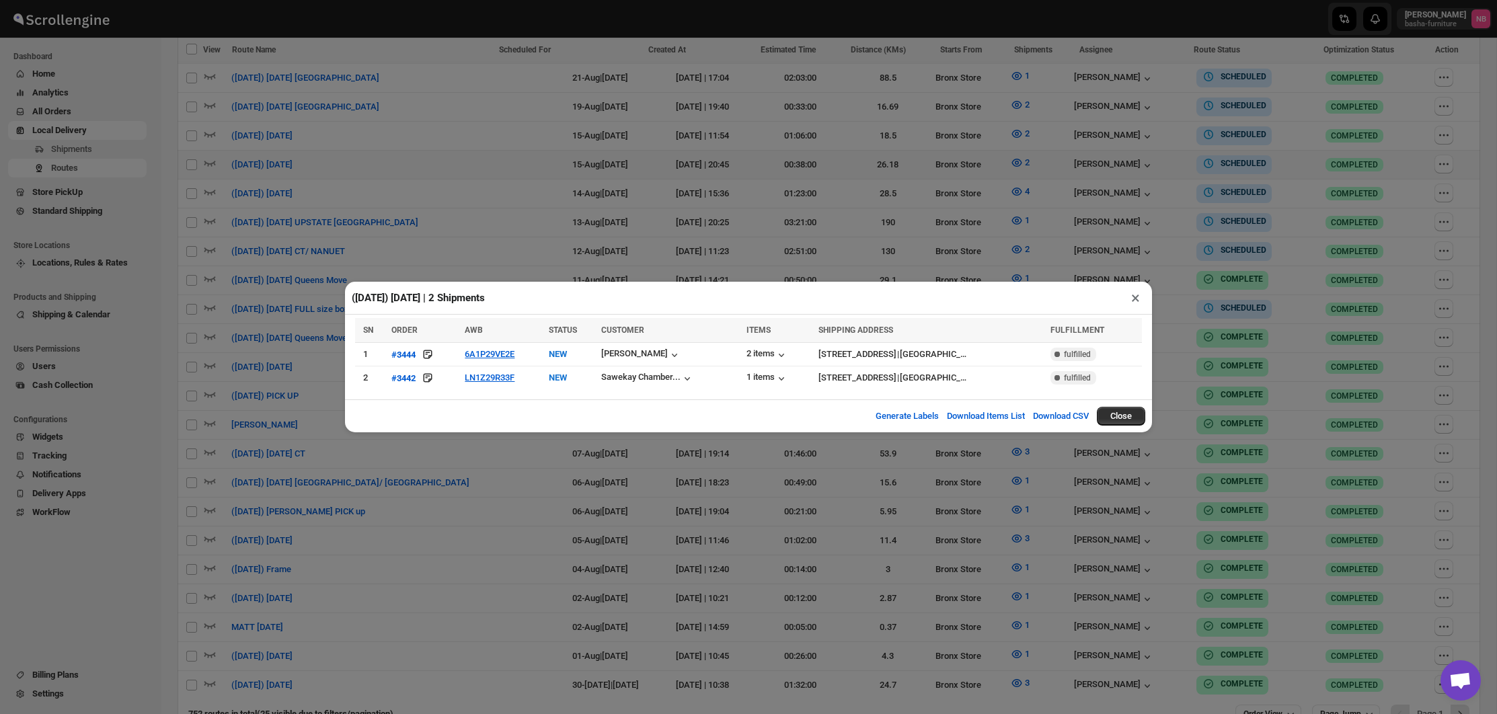
click at [969, 206] on div "([DATE]) [DATE] | 2 Shipments × SN ORDER AWB STATUS CUSTOMER ITEMS SHIPPING ADD…" at bounding box center [748, 357] width 1497 height 714
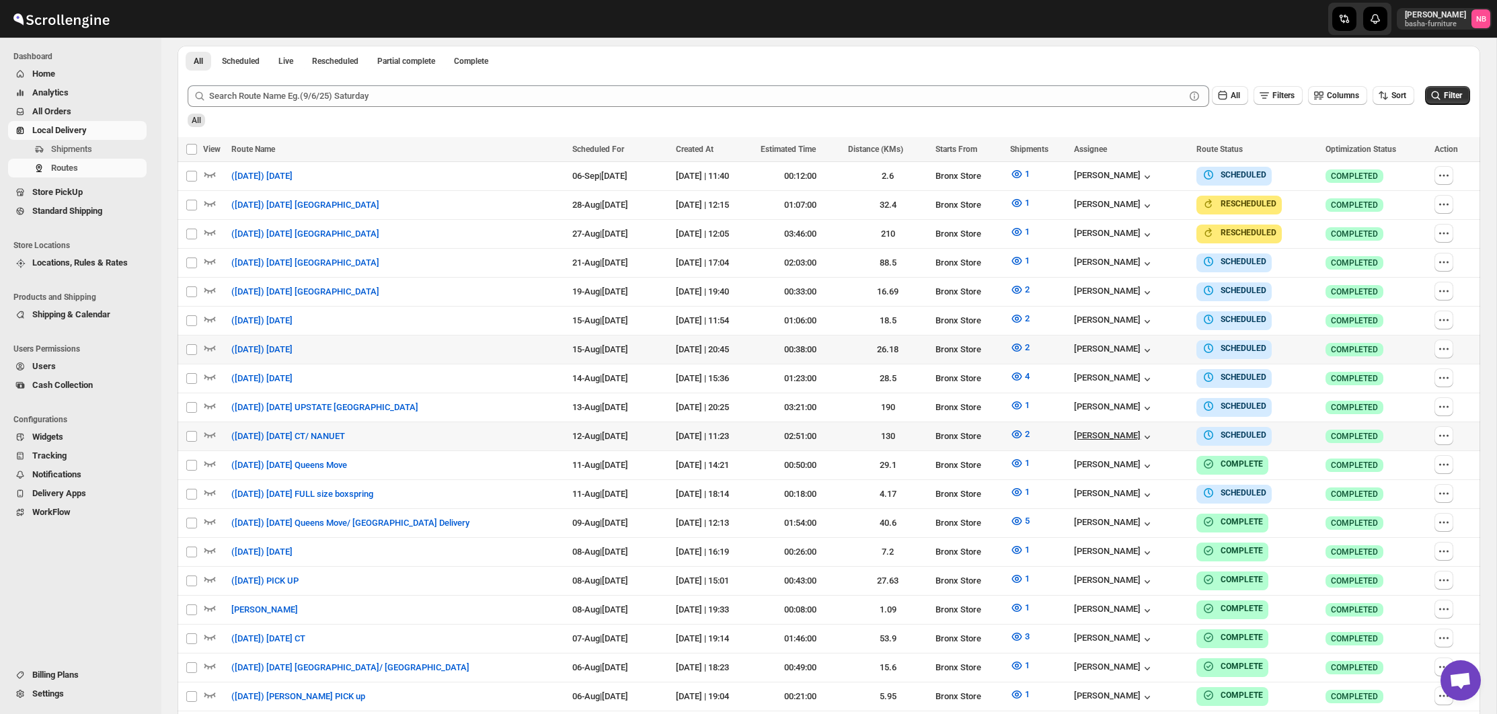
scroll to position [383, 0]
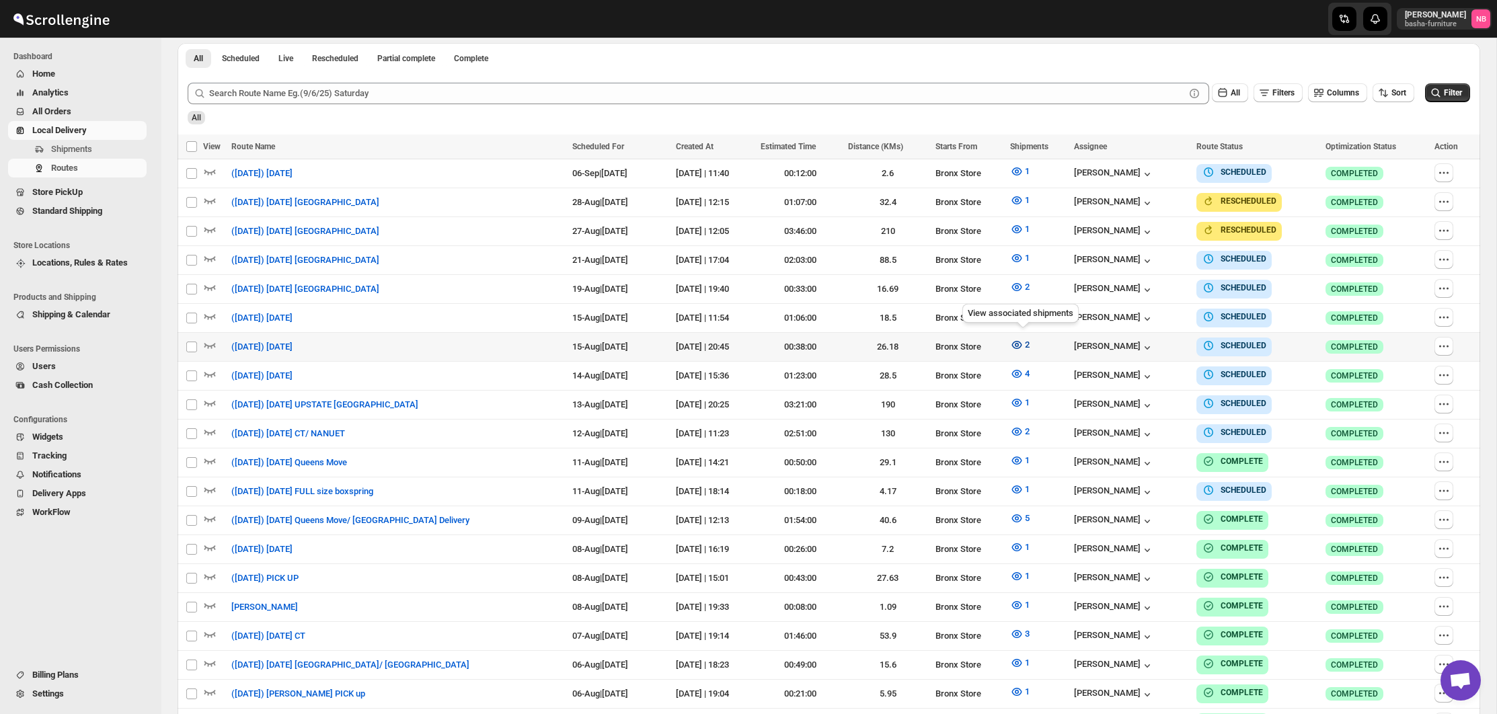
click at [1017, 344] on icon "button" at bounding box center [1016, 345] width 10 height 8
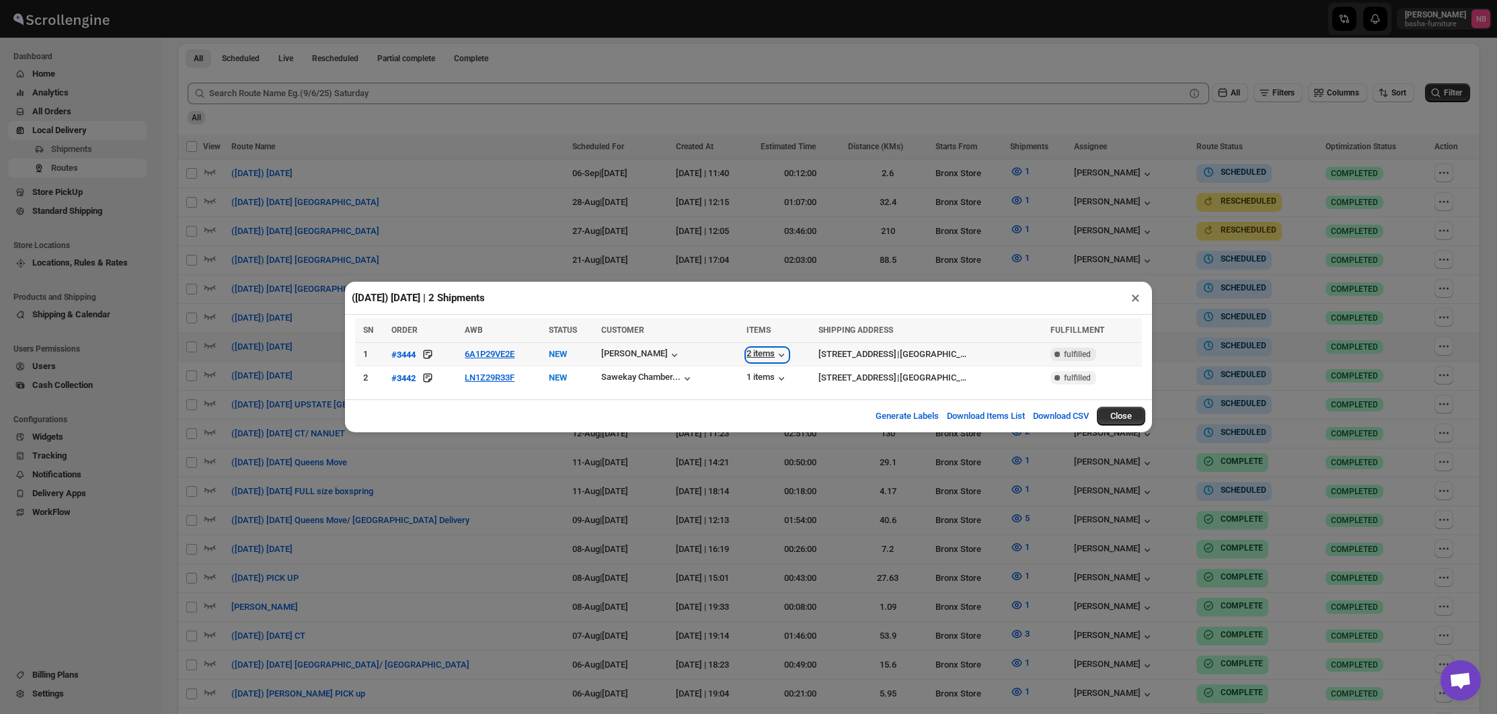
click at [788, 350] on div "2 items" at bounding box center [767, 354] width 42 height 13
click at [681, 357] on icon "button" at bounding box center [674, 354] width 13 height 13
click at [788, 373] on div "1 items" at bounding box center [767, 378] width 42 height 13
